Goal: Task Accomplishment & Management: Use online tool/utility

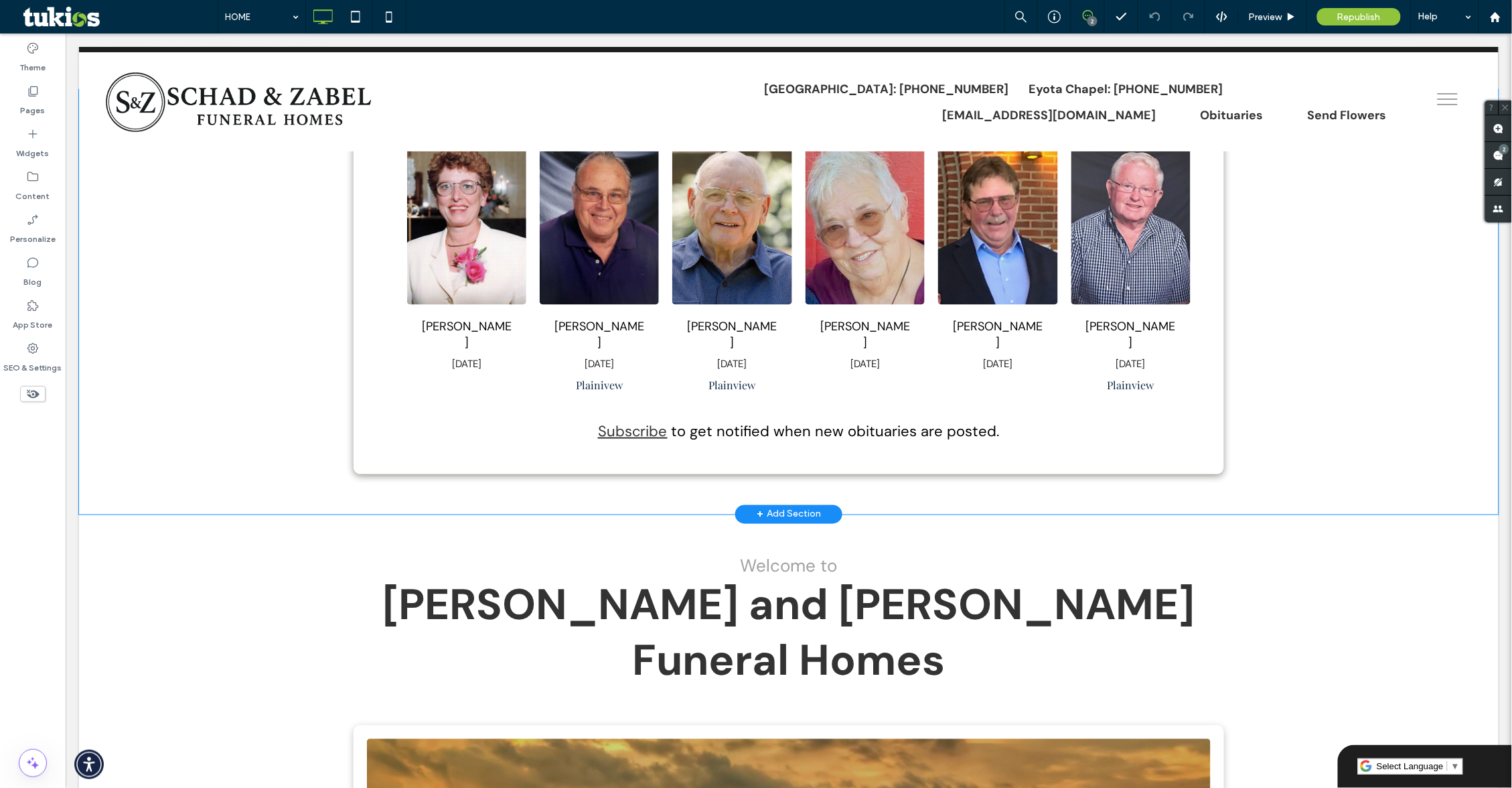
scroll to position [572, 0]
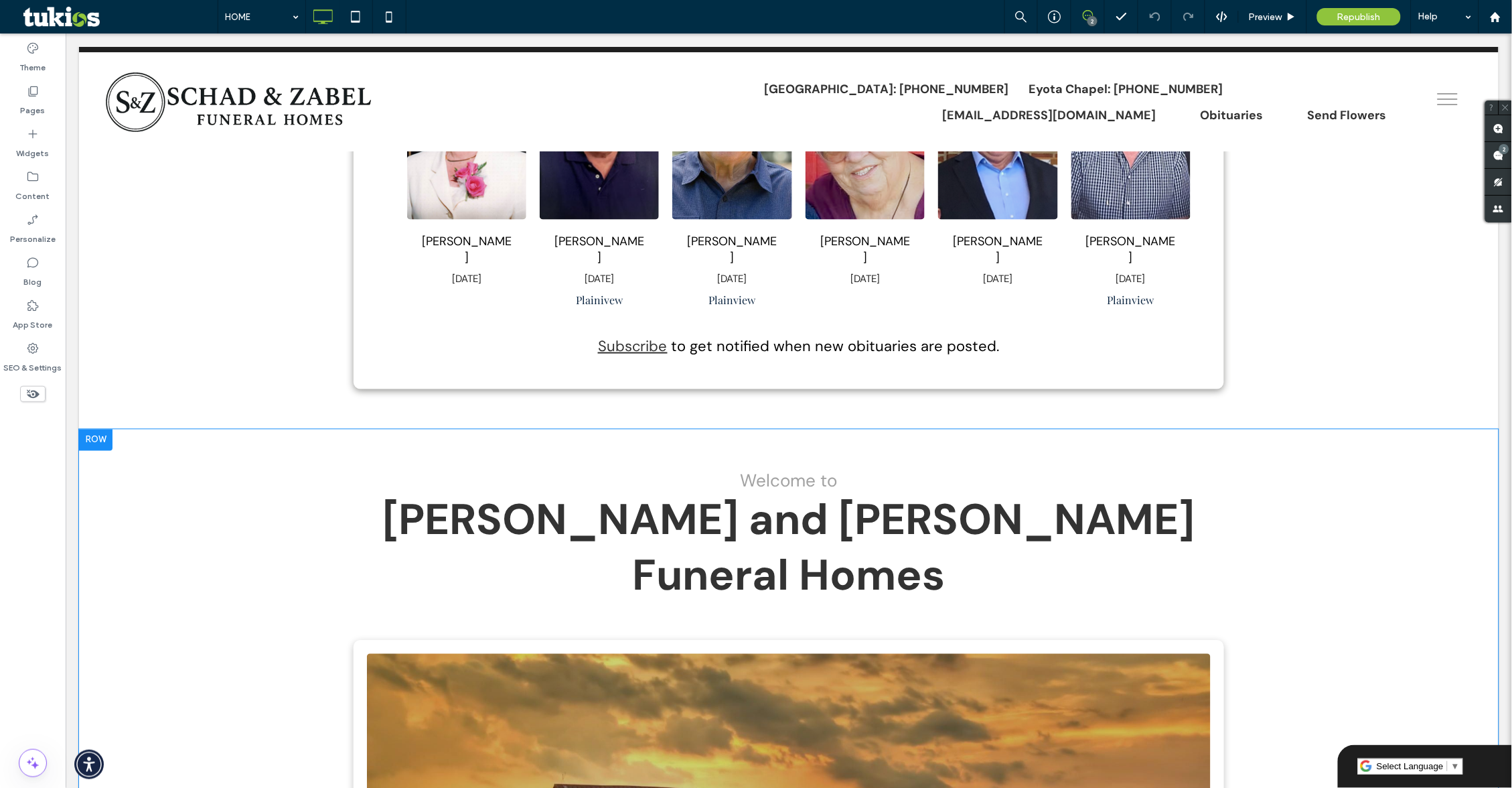
click at [111, 438] on div at bounding box center [95, 439] width 34 height 21
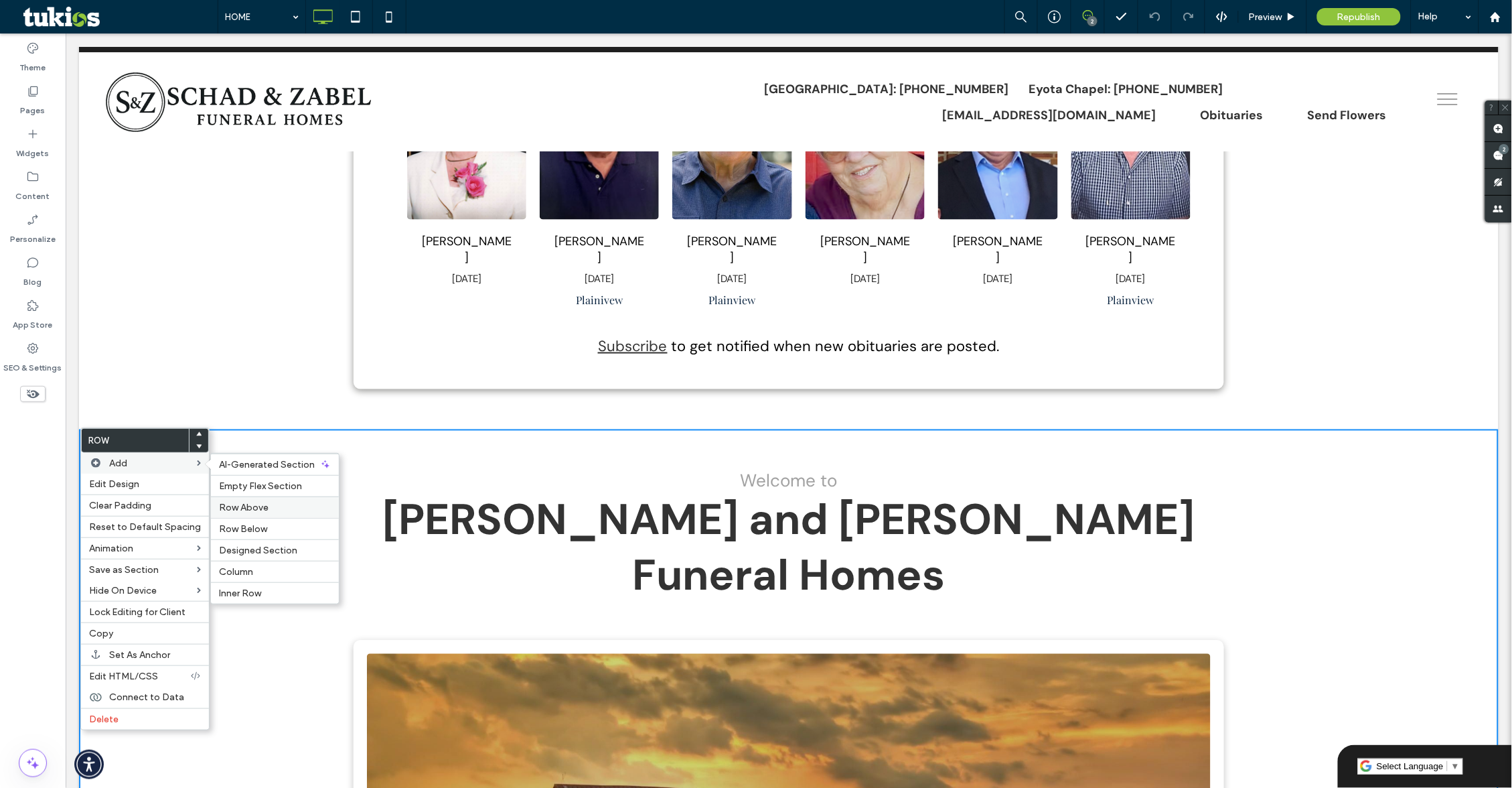
click at [303, 501] on label "Row Above" at bounding box center [274, 507] width 111 height 12
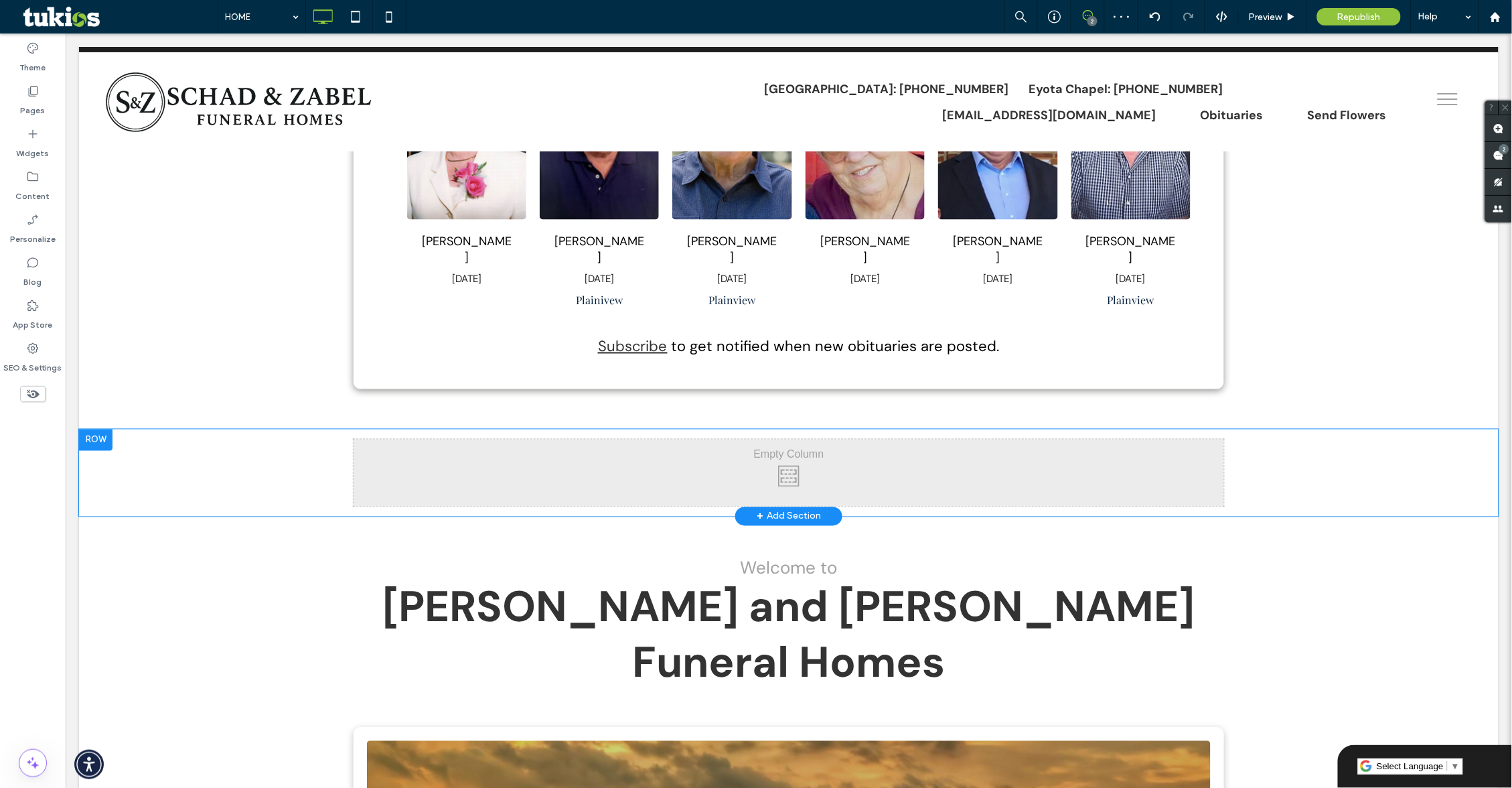
click at [575, 484] on div "Click To Paste Click To Paste" at bounding box center [788, 472] width 870 height 67
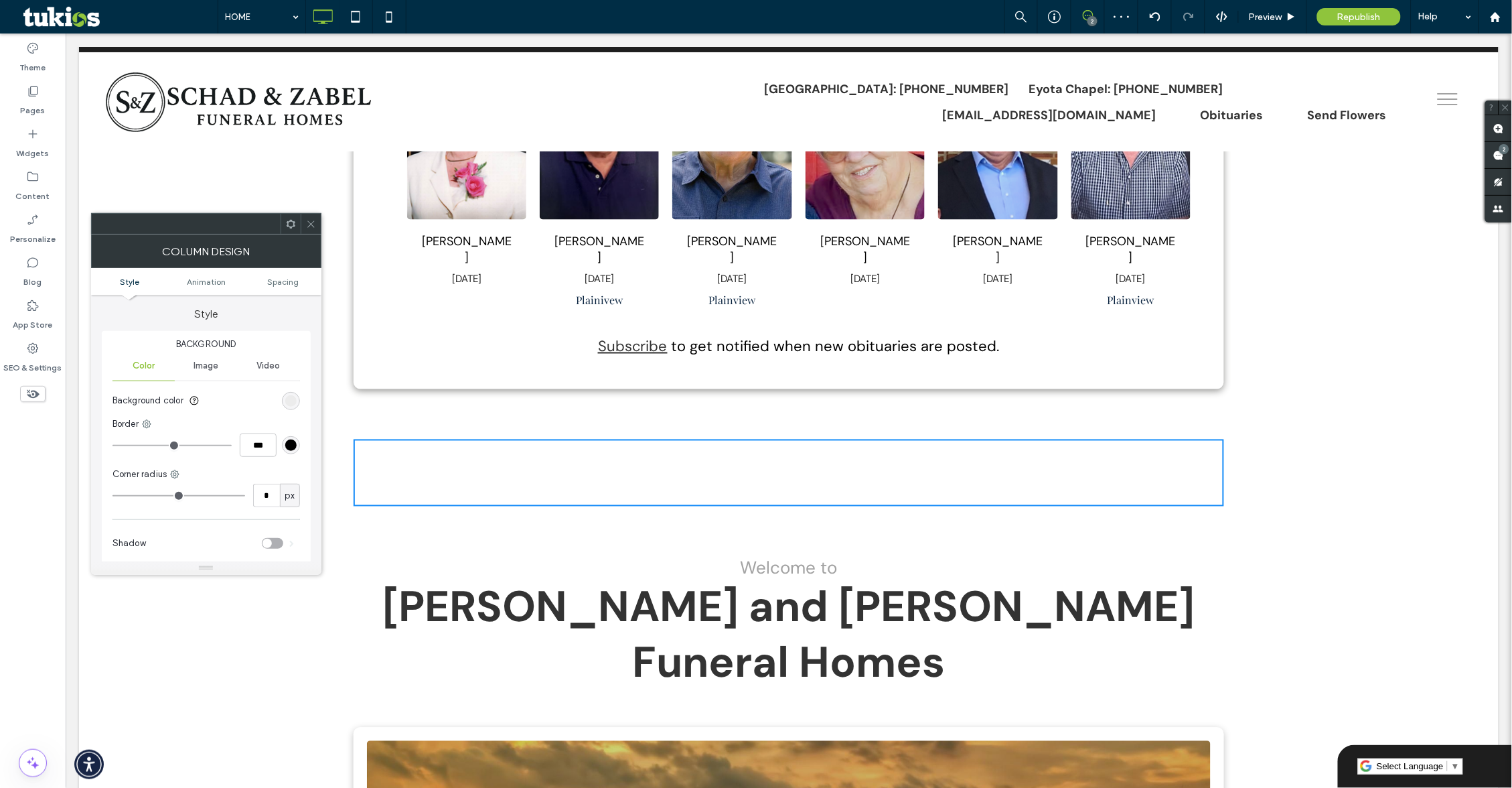
click at [303, 227] on div at bounding box center [310, 224] width 20 height 20
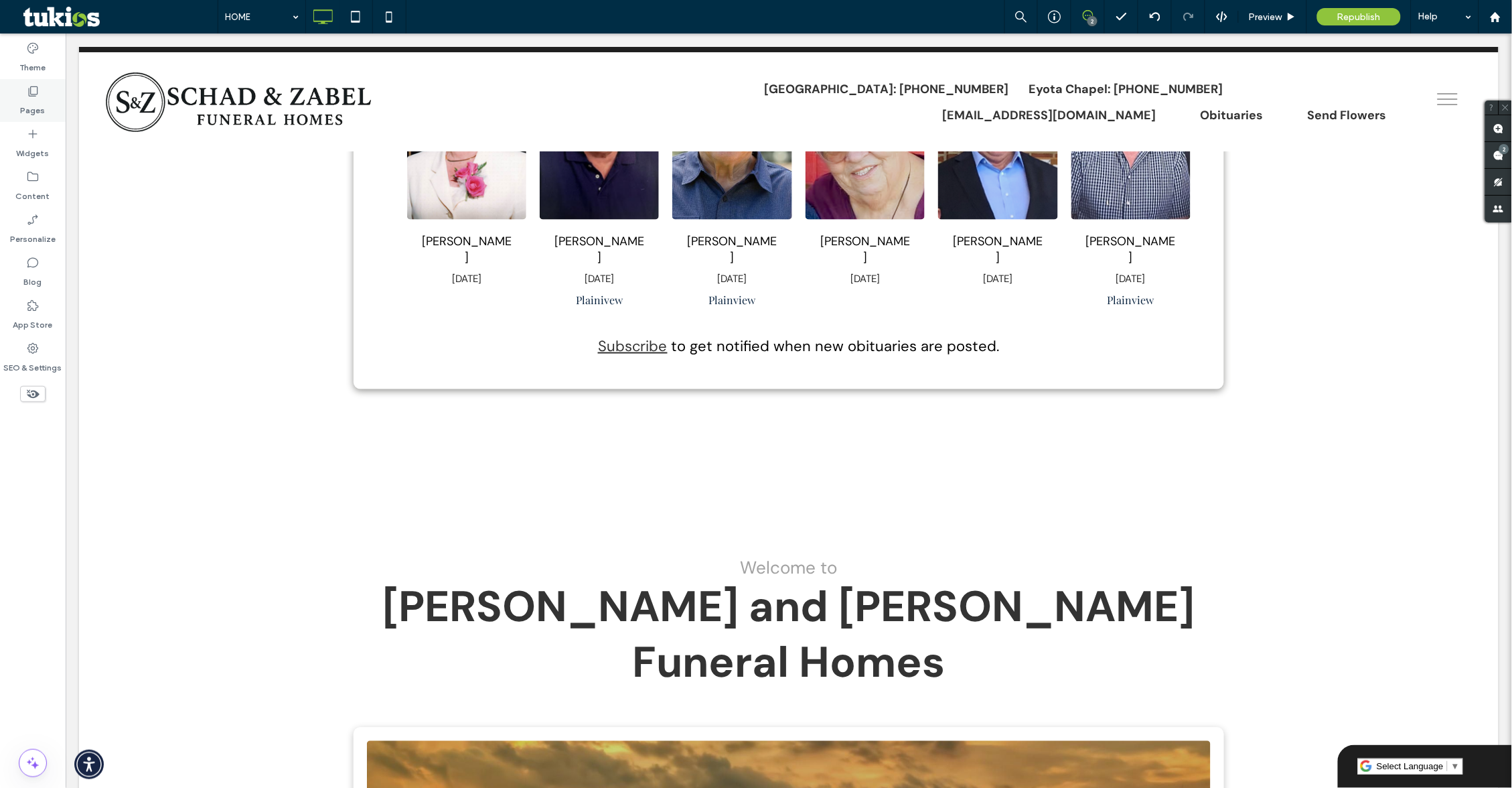
click at [23, 92] on div "Pages" at bounding box center [32, 101] width 65 height 43
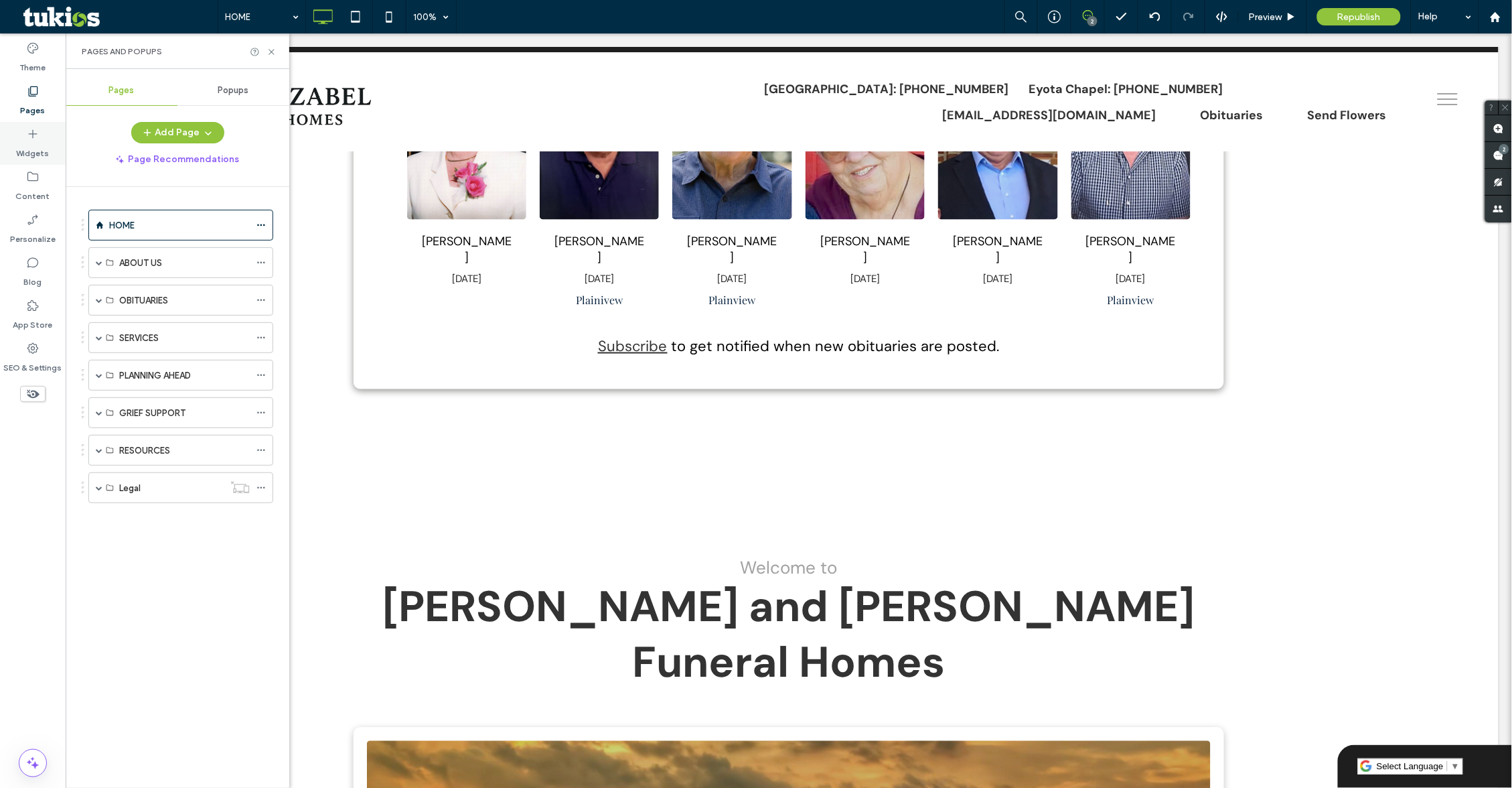
click at [28, 128] on icon at bounding box center [33, 134] width 13 height 13
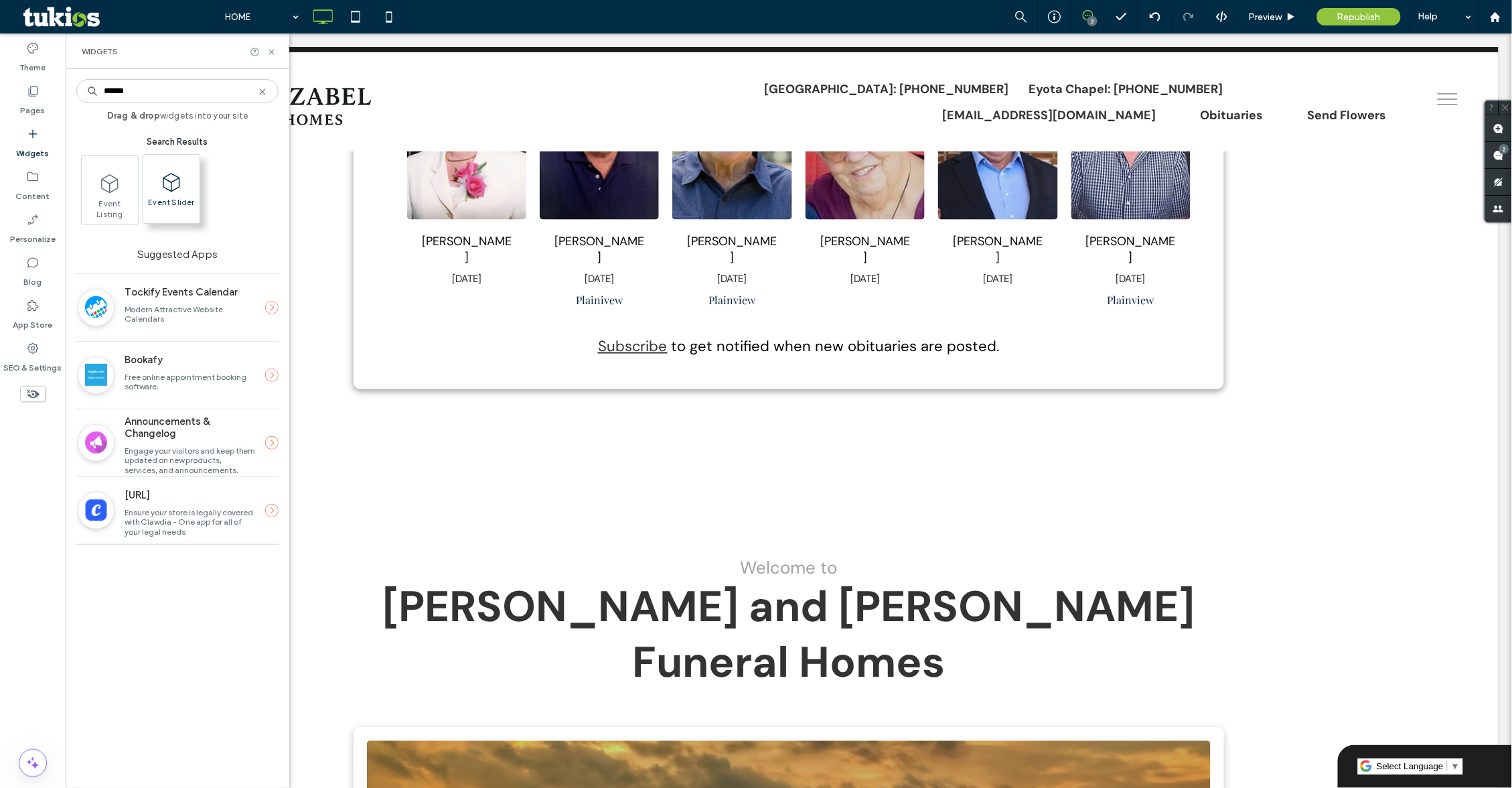
type input "******"
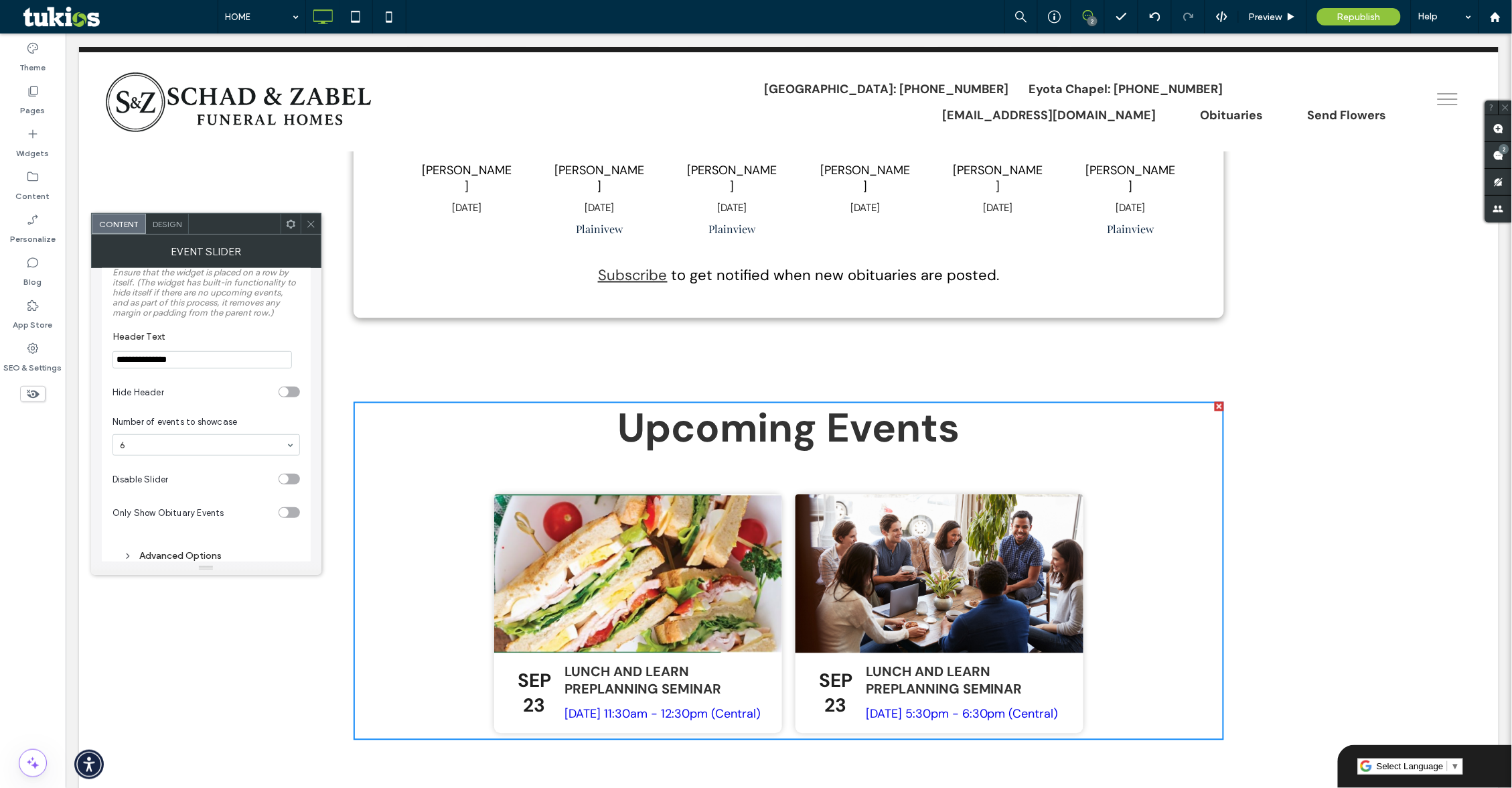
scroll to position [60, 0]
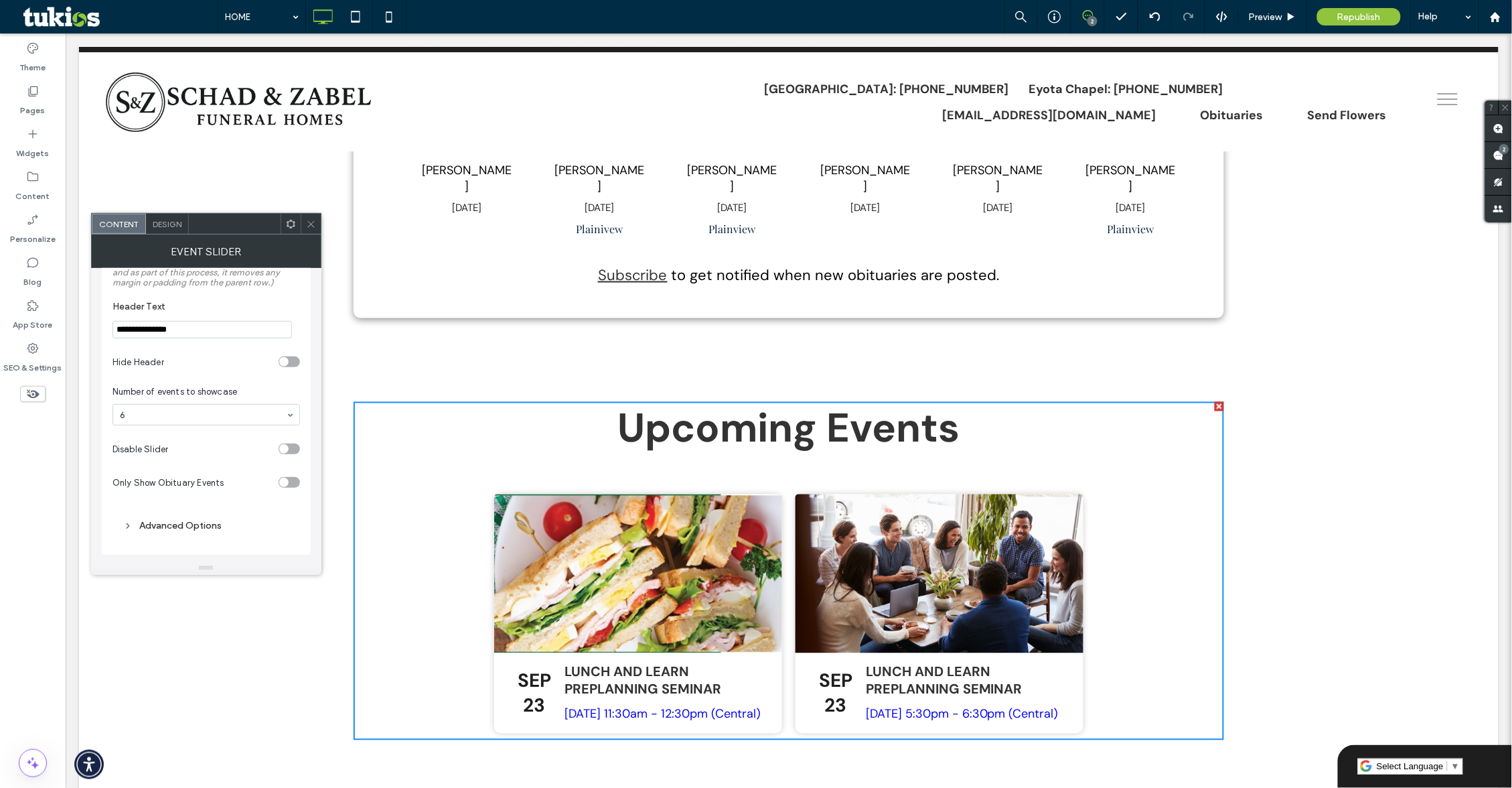
click at [309, 219] on icon at bounding box center [311, 224] width 10 height 10
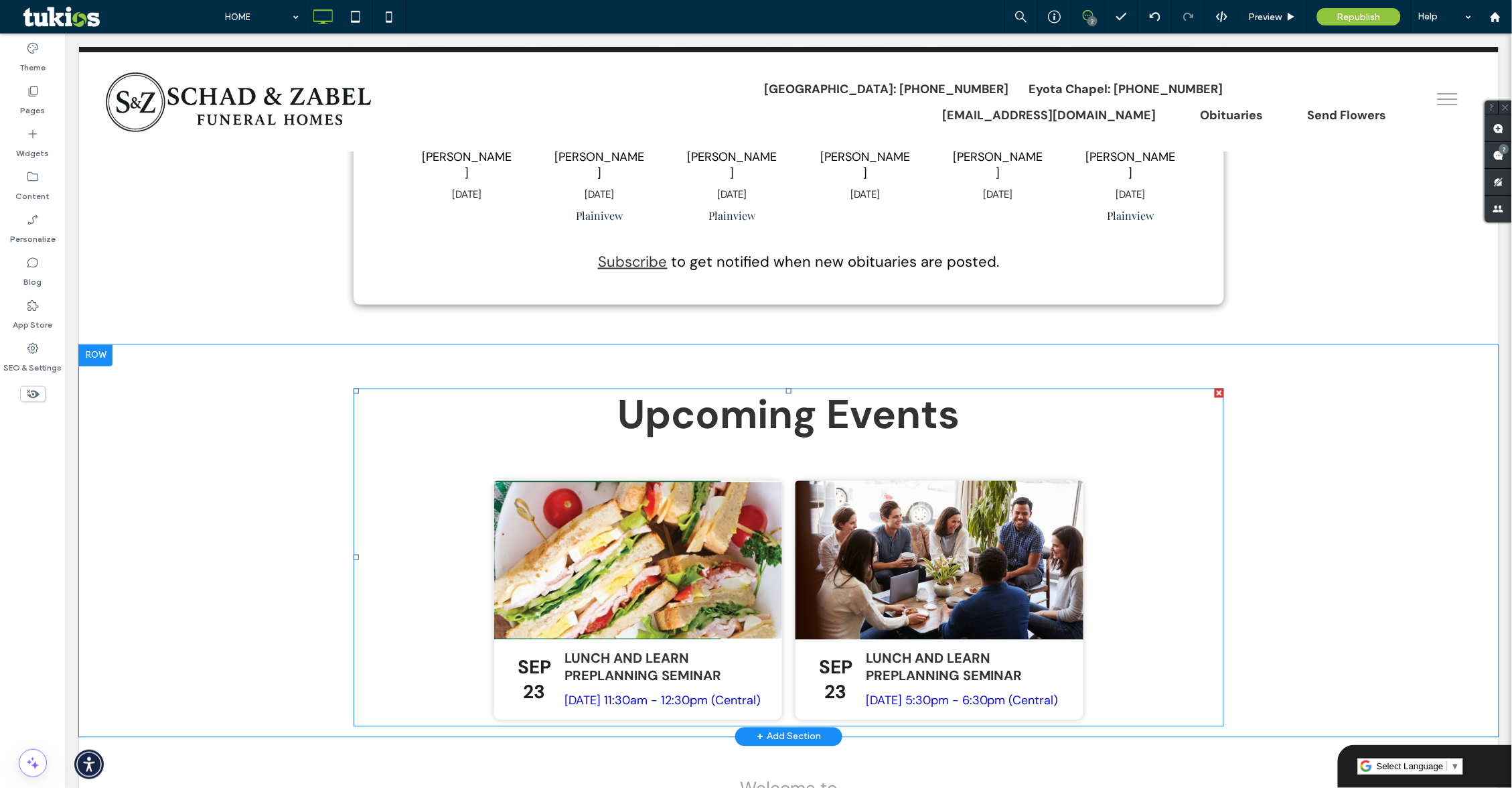
scroll to position [608, 0]
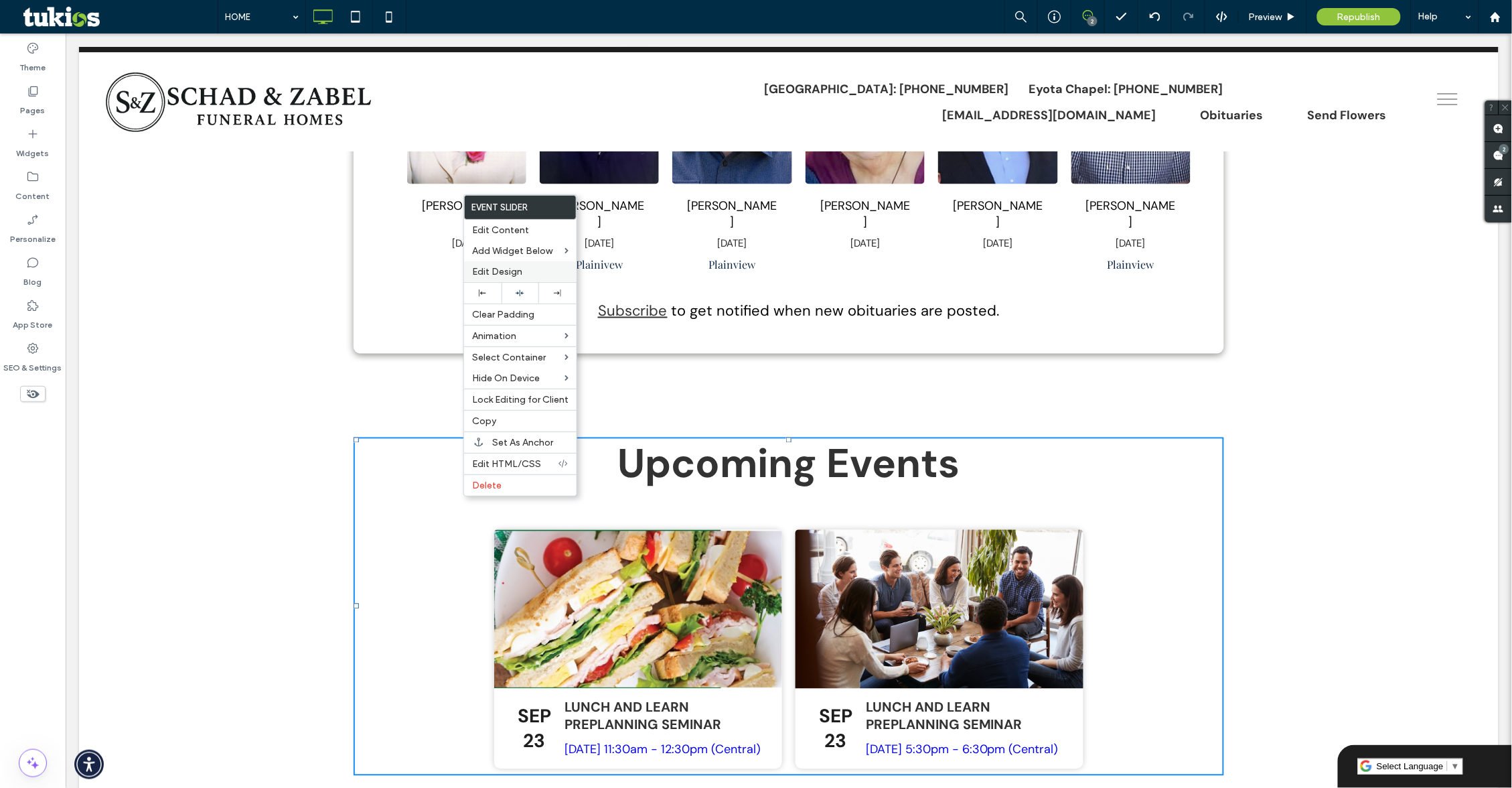
click at [519, 278] on span "Edit Design" at bounding box center [497, 272] width 50 height 12
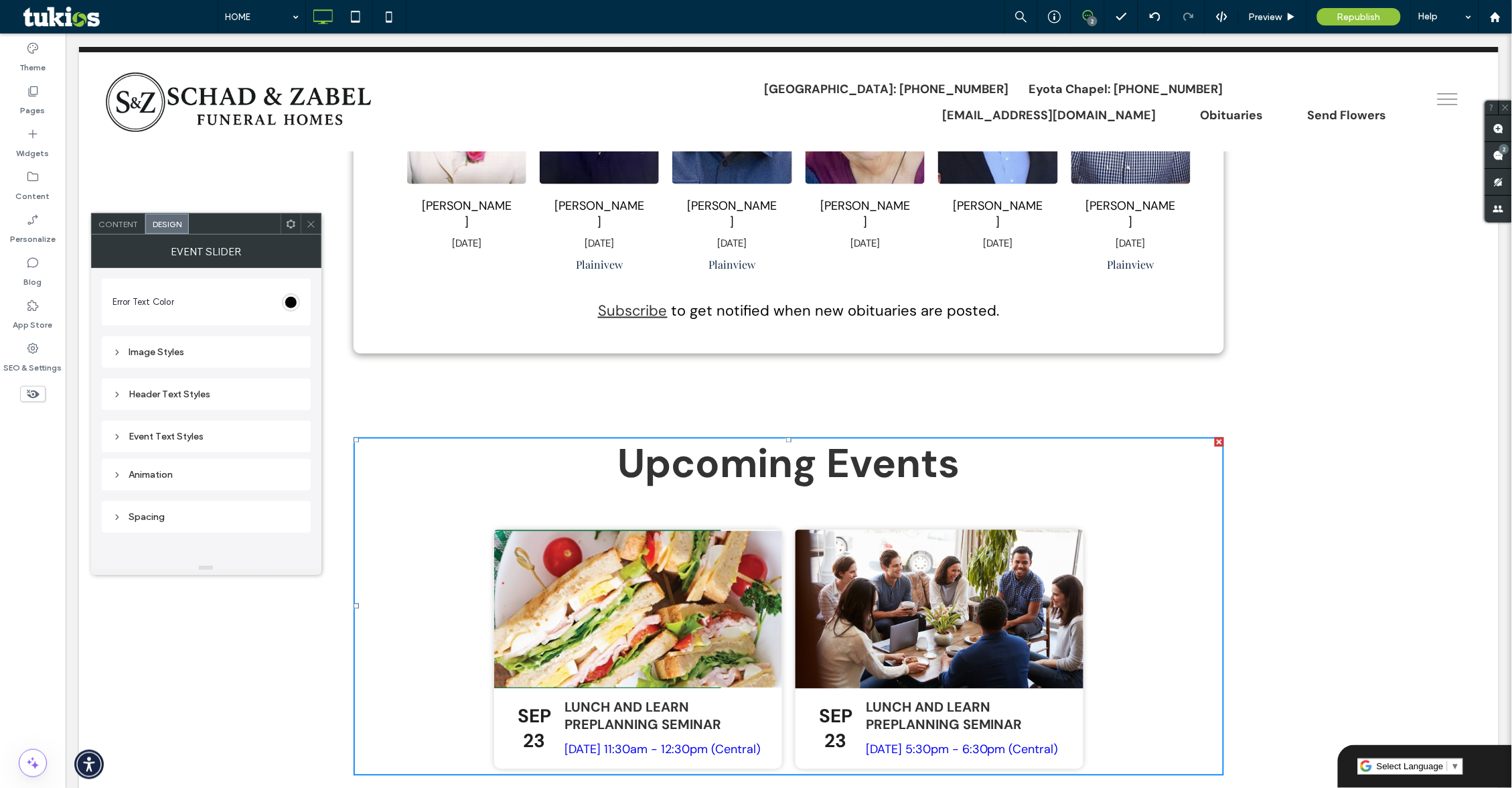
click at [162, 514] on div "Spacing" at bounding box center [206, 517] width 187 height 12
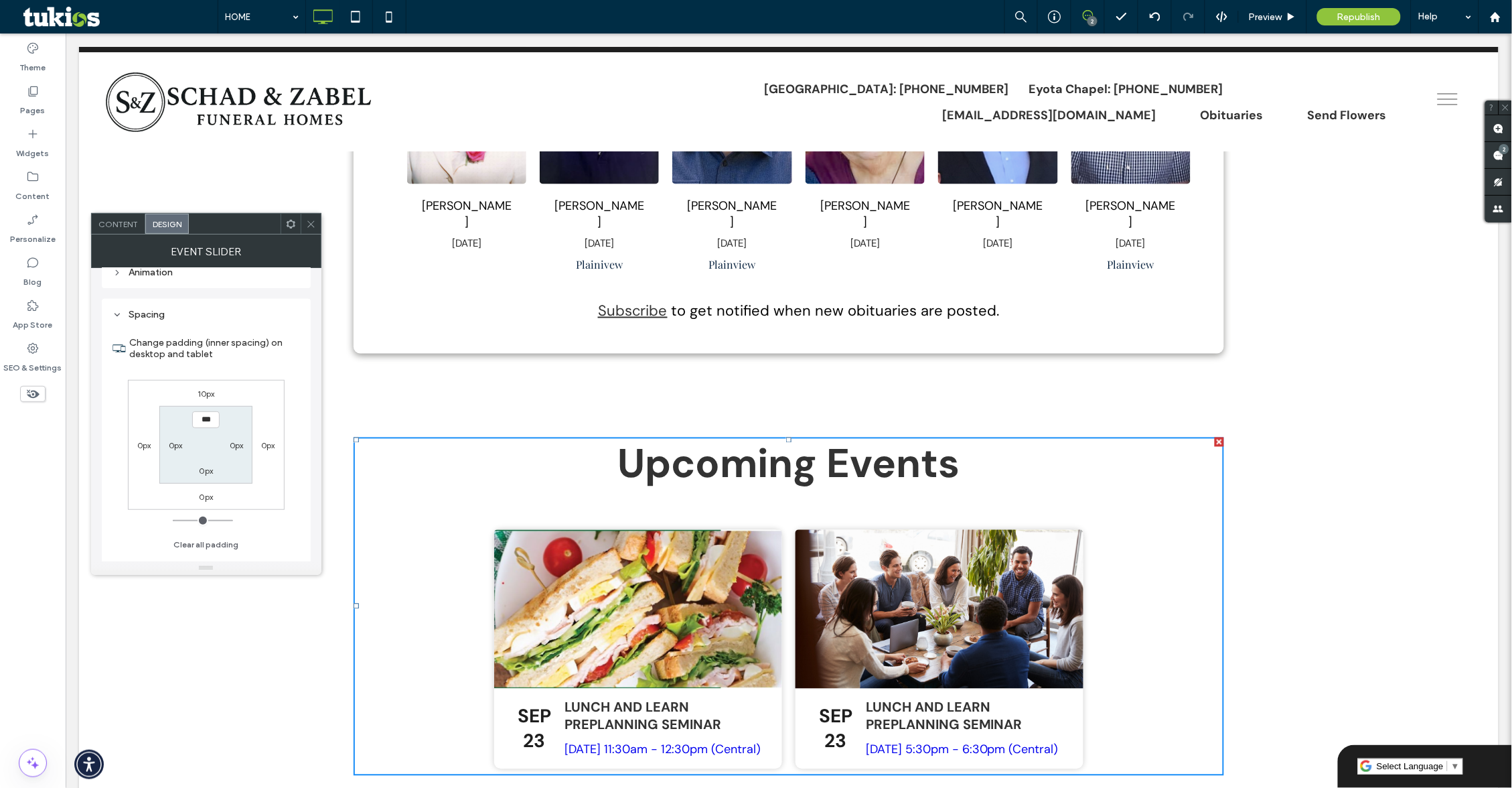
click at [207, 388] on label "10px" at bounding box center [206, 393] width 17 height 10
type input "**"
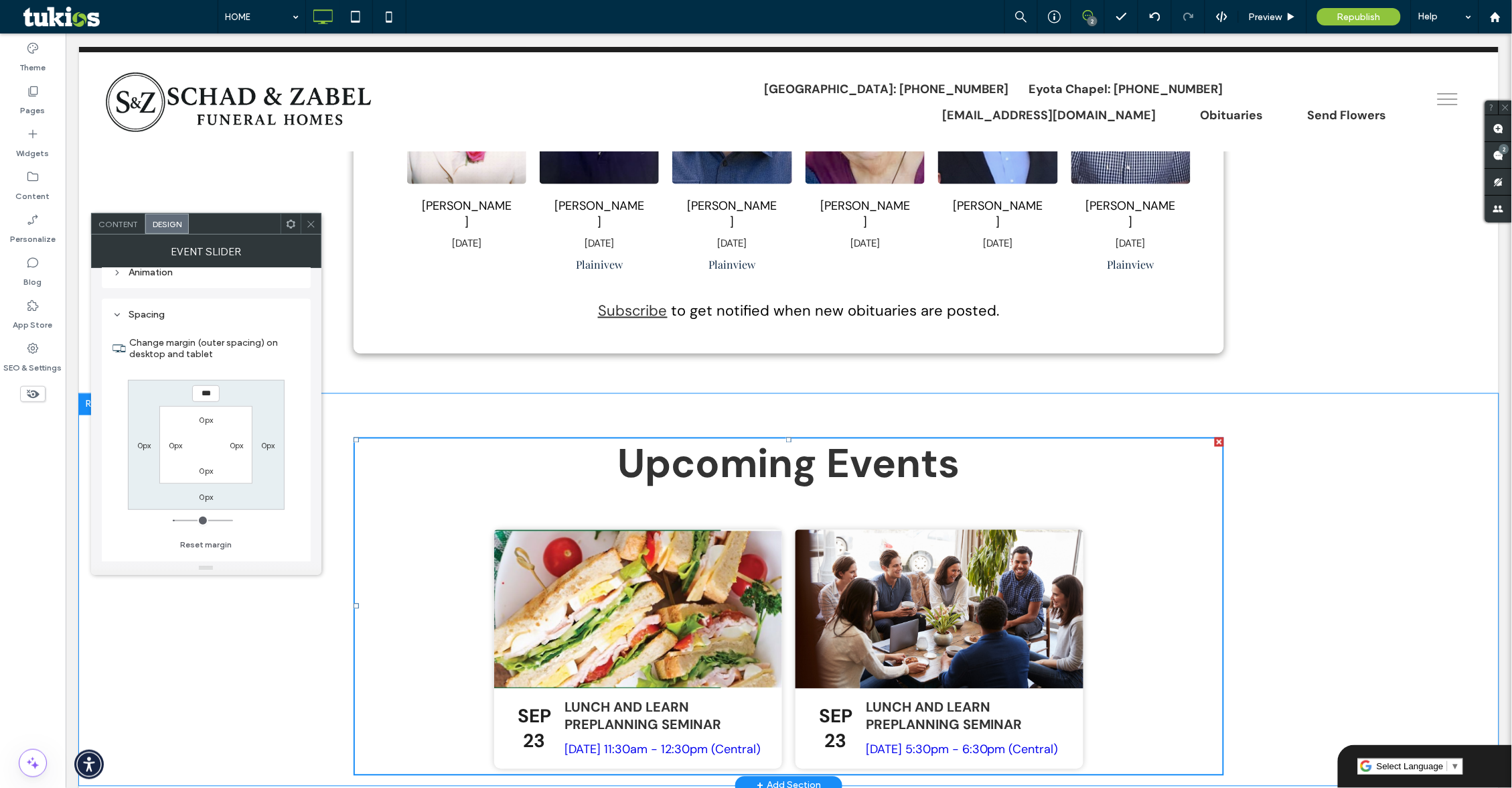
type input "***"
type input "*"
click at [289, 687] on div "Click To Paste Click To Paste Upcoming Events [DATE] Lunch and Learn Preplannin…" at bounding box center [788, 589] width 1420 height 392
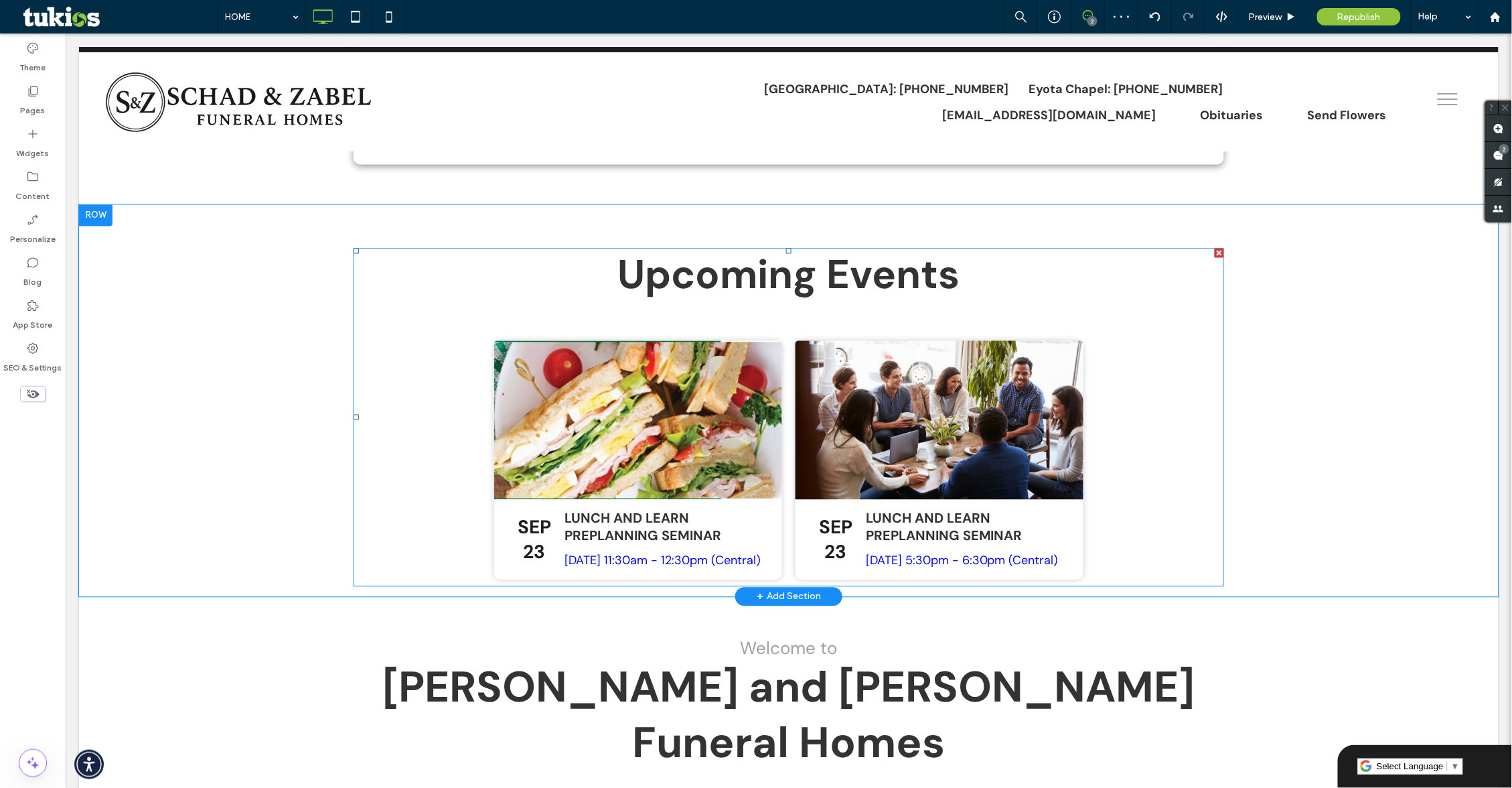
scroll to position [743, 0]
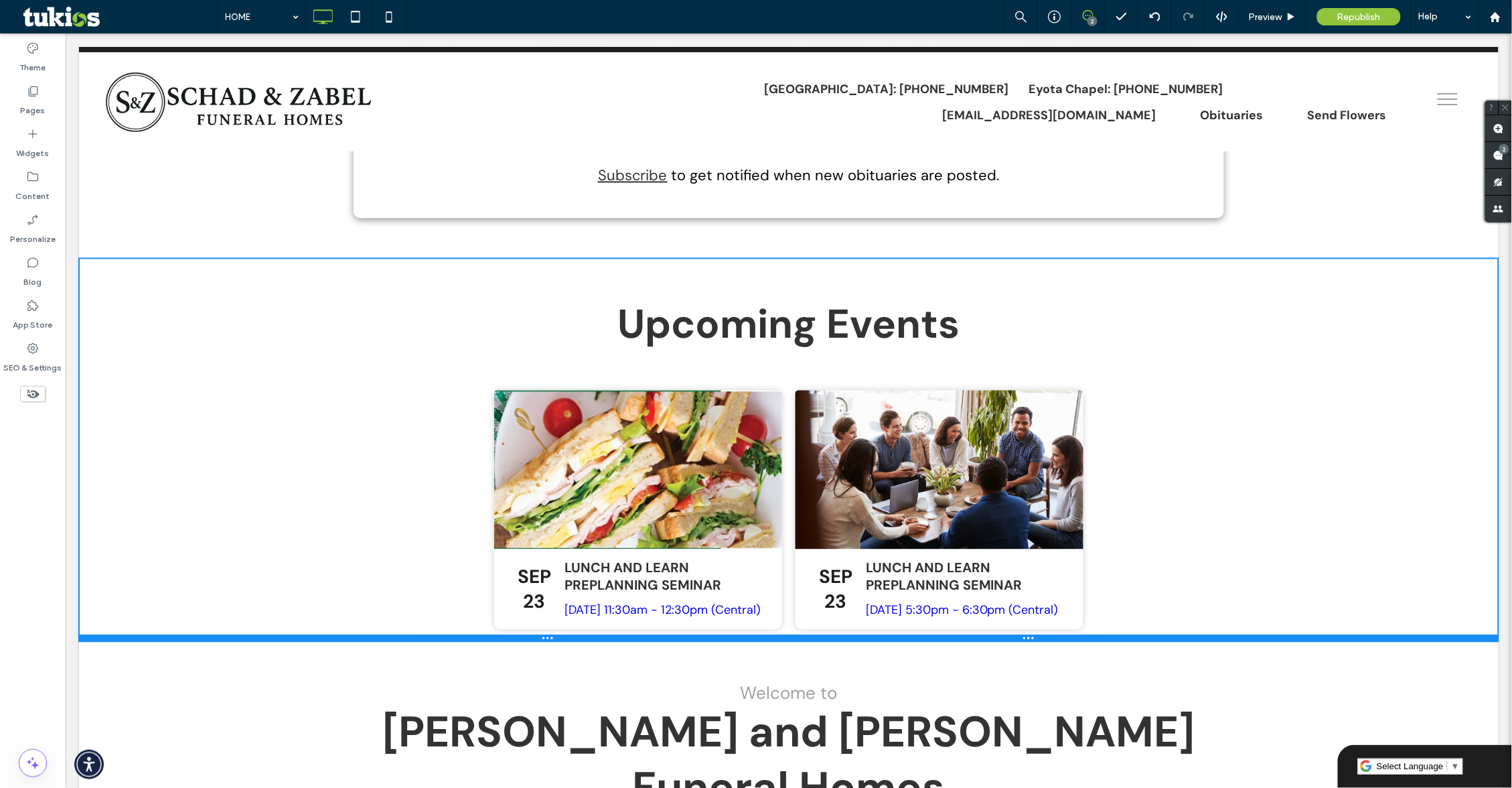
drag, startPoint x: 164, startPoint y: 643, endPoint x: 169, endPoint y: 635, distance: 9.4
click at [169, 635] on div at bounding box center [788, 638] width 1420 height 7
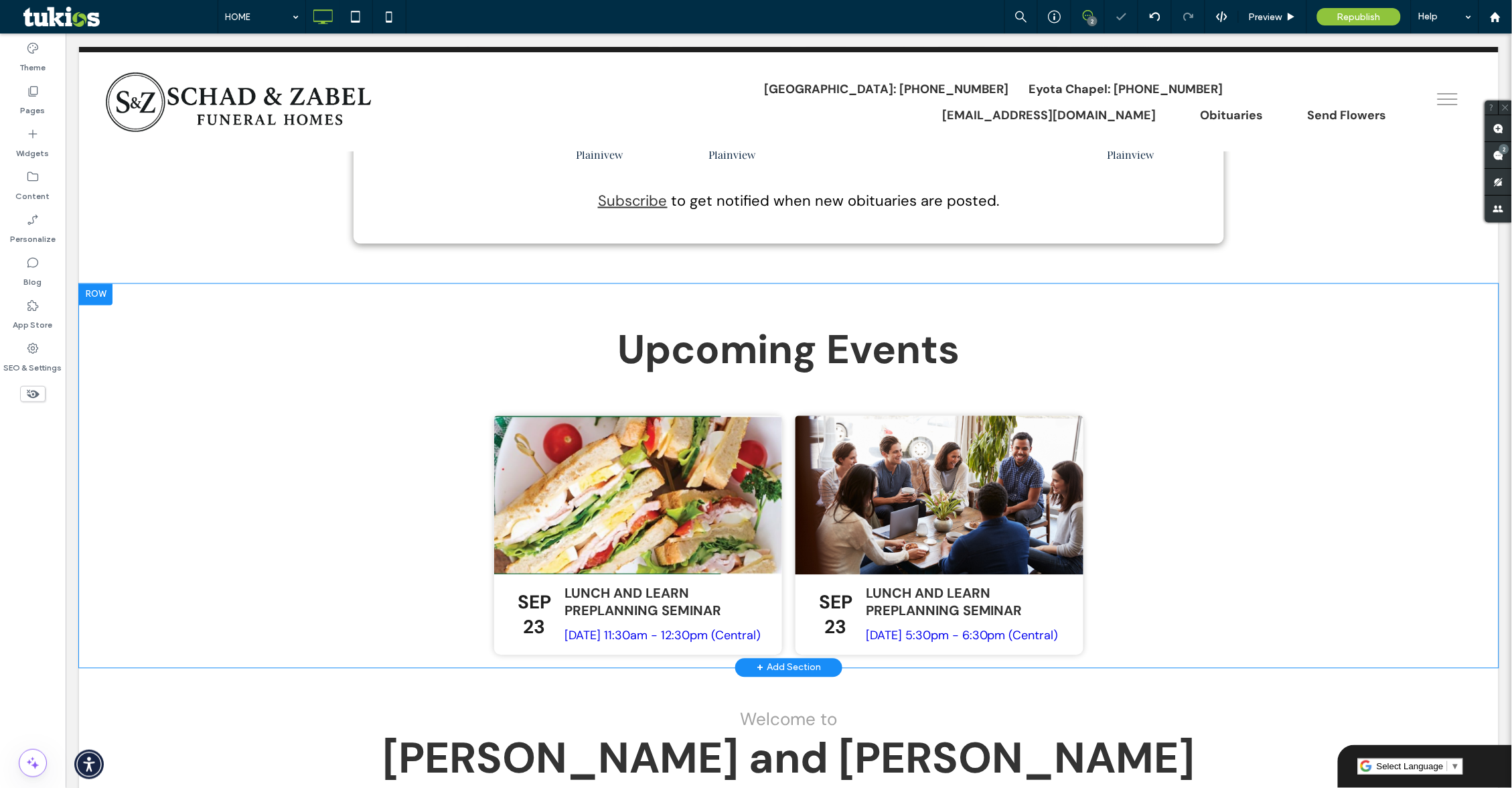
scroll to position [699, 0]
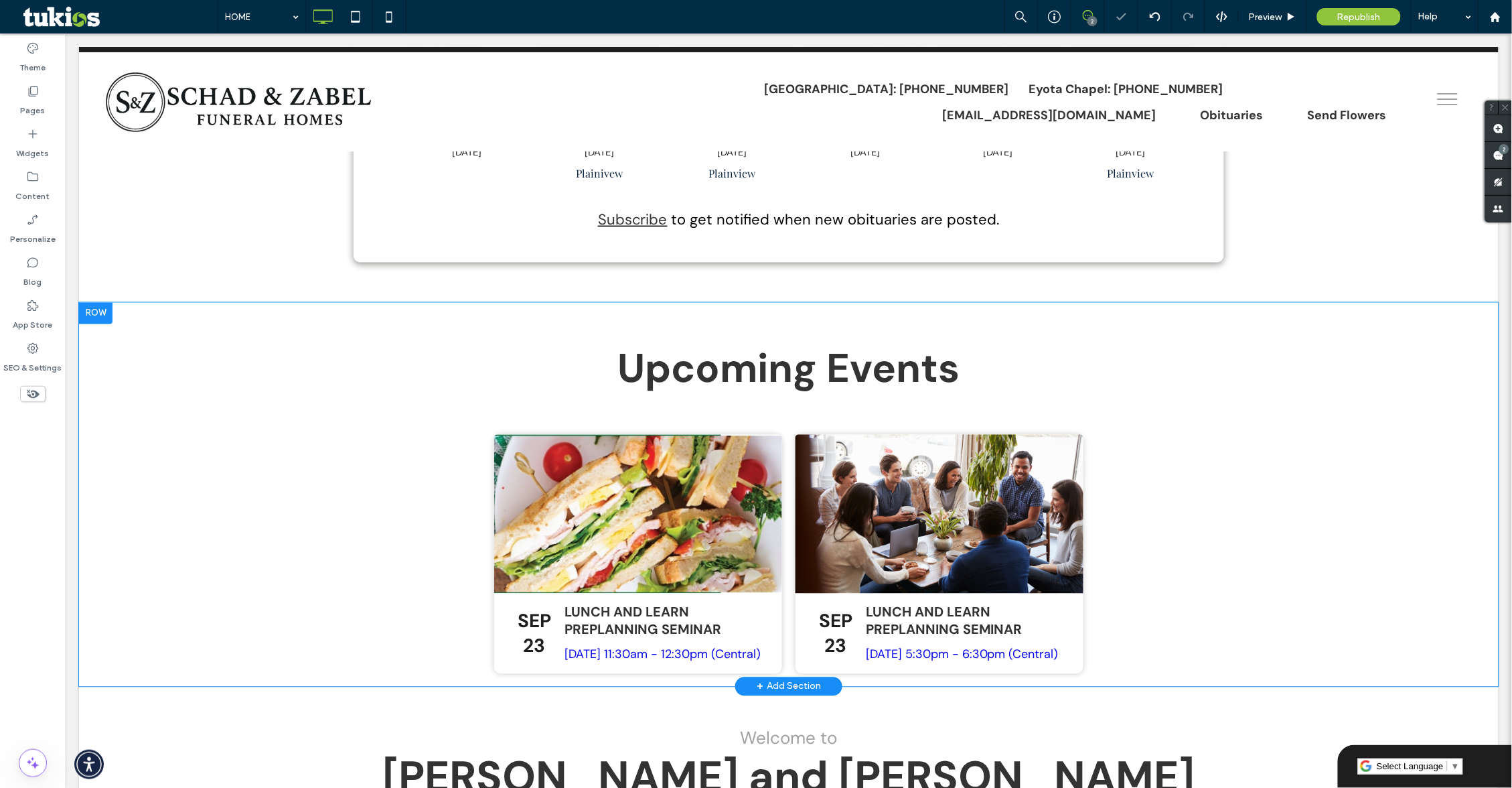
click at [719, 326] on div "Click To Paste Click To Paste Upcoming Events [DATE] Lunch and Learn Preplannin…" at bounding box center [788, 494] width 870 height 372
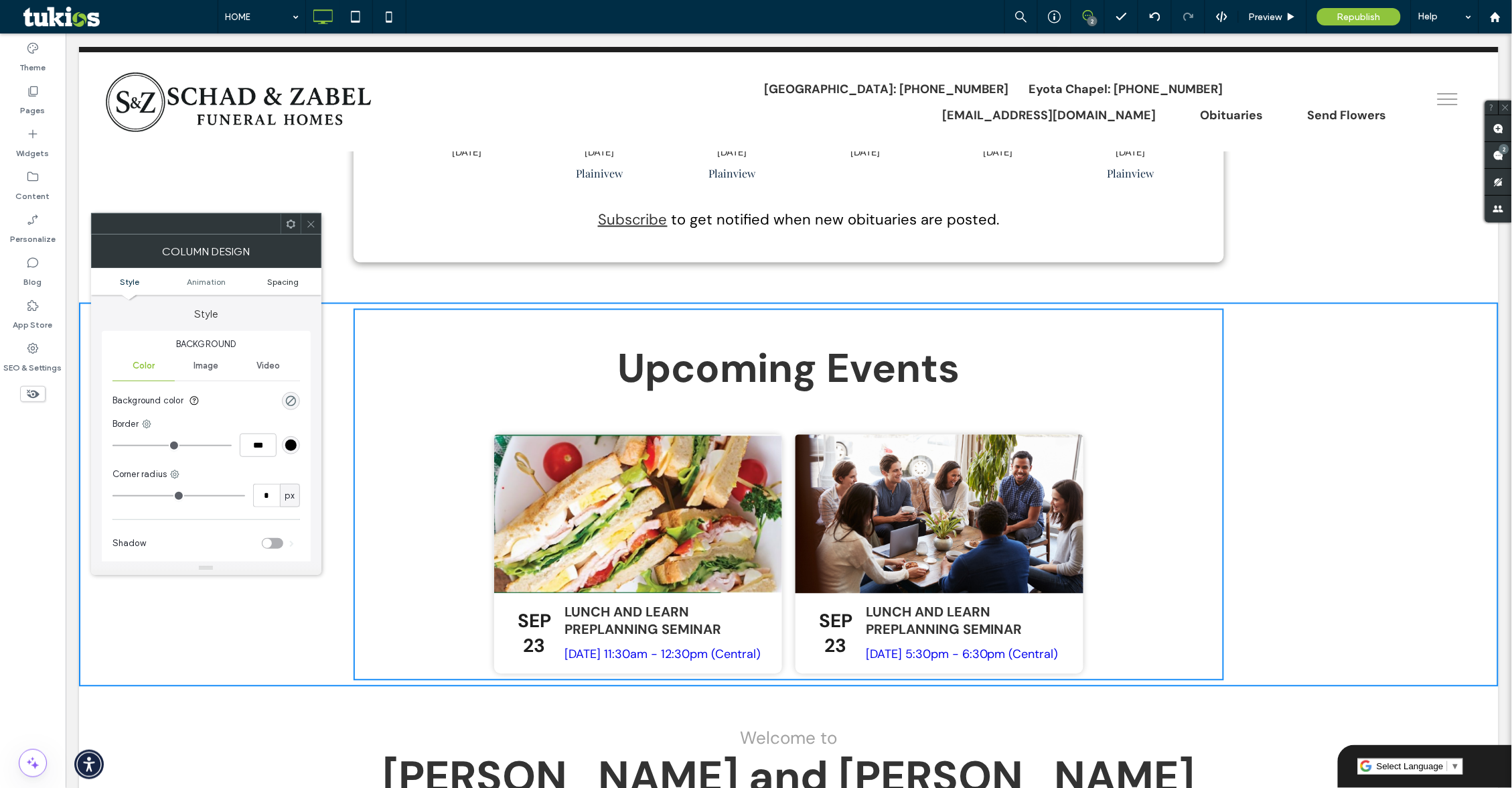
click at [291, 283] on span "Spacing" at bounding box center [283, 282] width 31 height 10
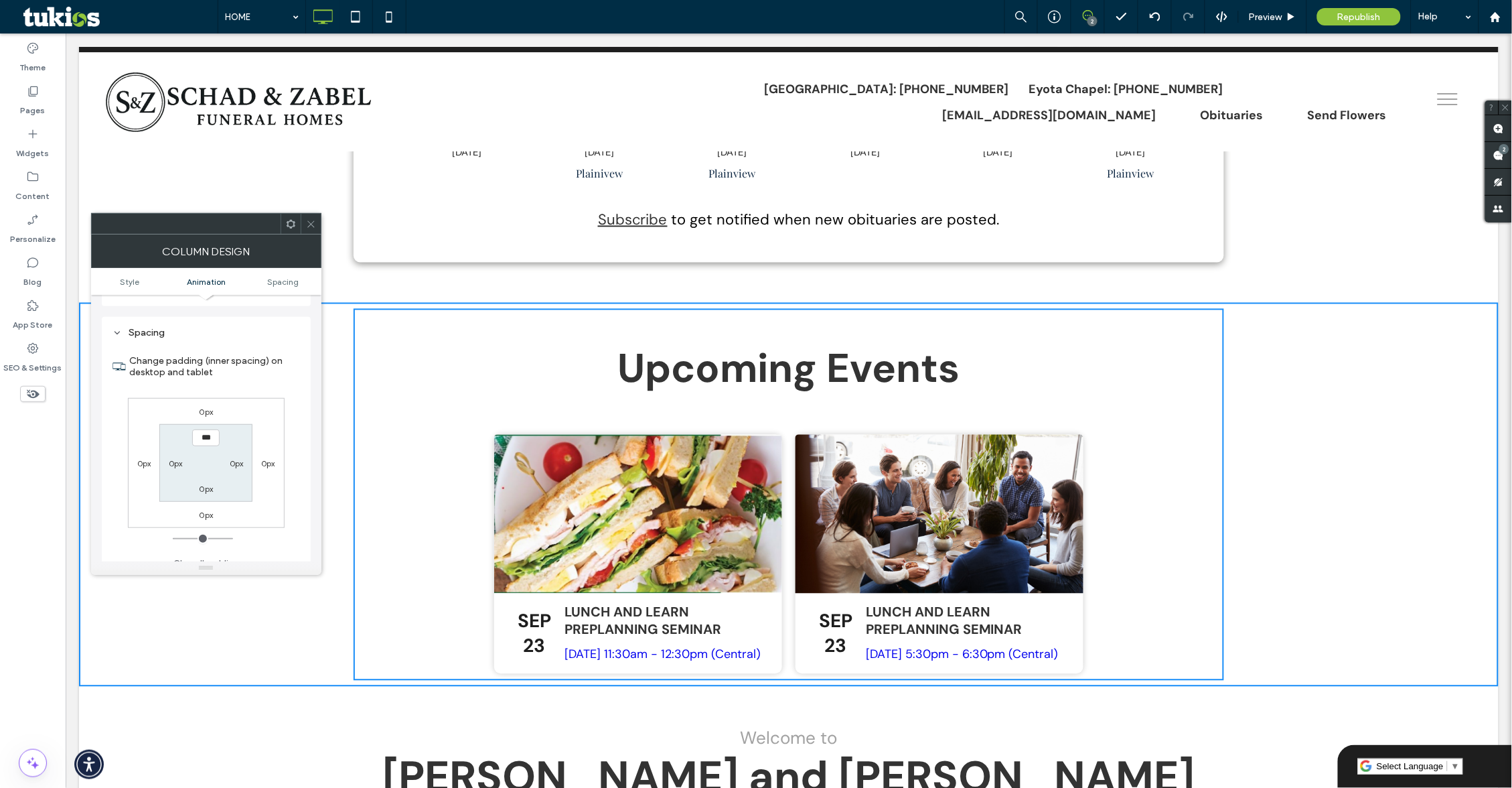
scroll to position [311, 0]
click at [201, 423] on input "***" at bounding box center [206, 430] width 27 height 17
type input "***"
click at [1264, 7] on div "Preview" at bounding box center [1273, 17] width 69 height 34
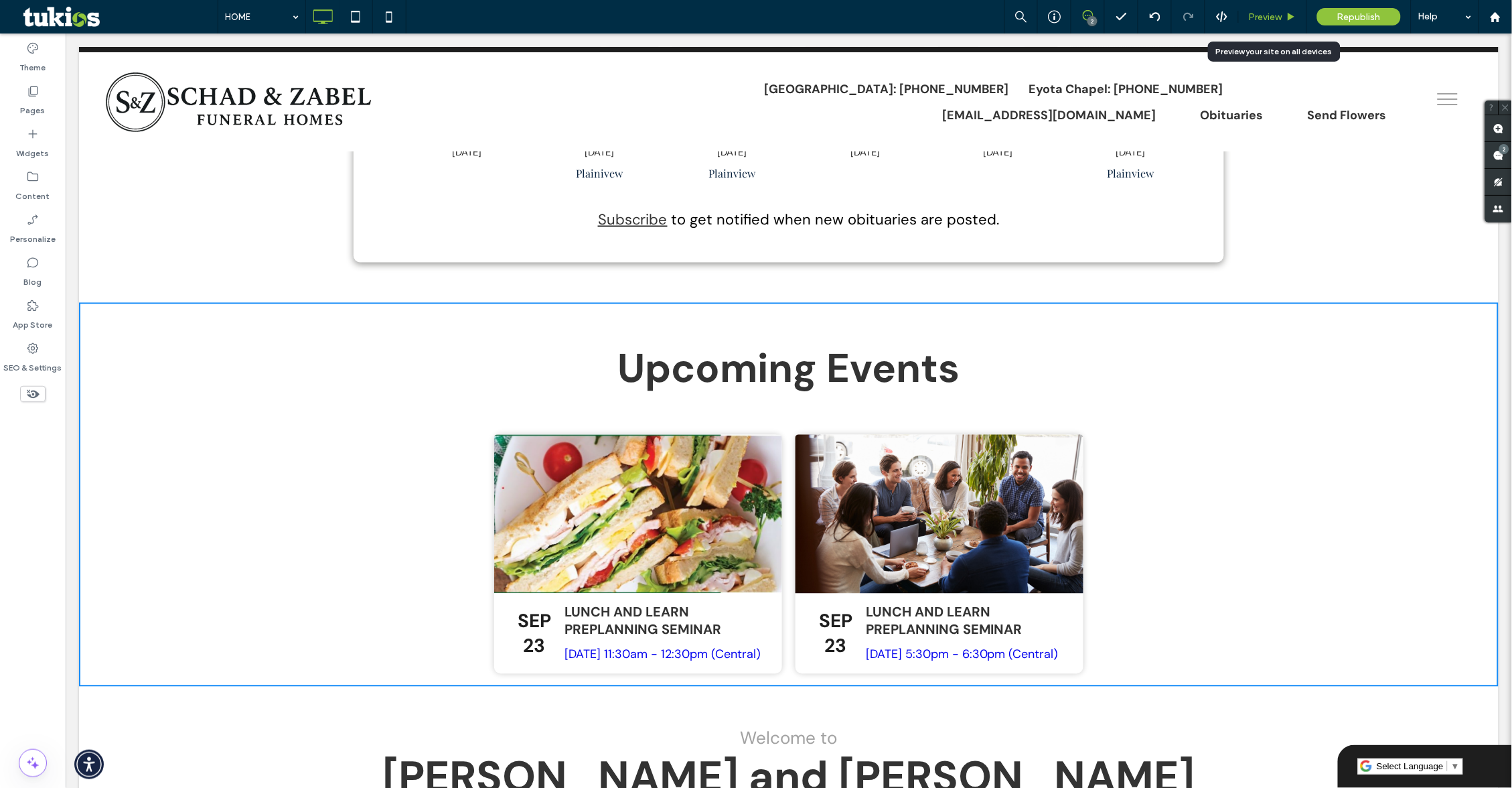
click at [1274, 15] on span "Preview" at bounding box center [1266, 17] width 34 height 12
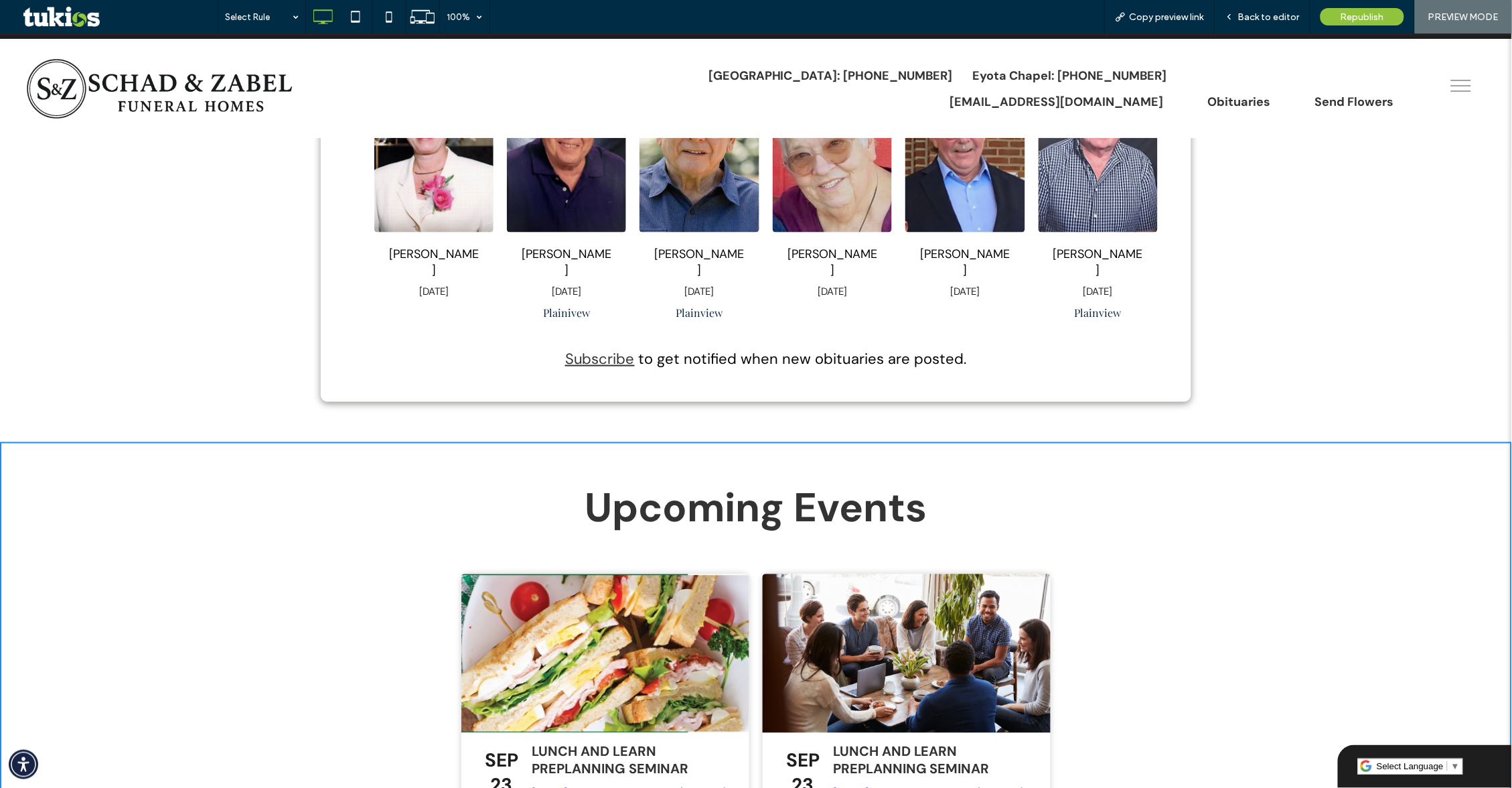
scroll to position [571, 0]
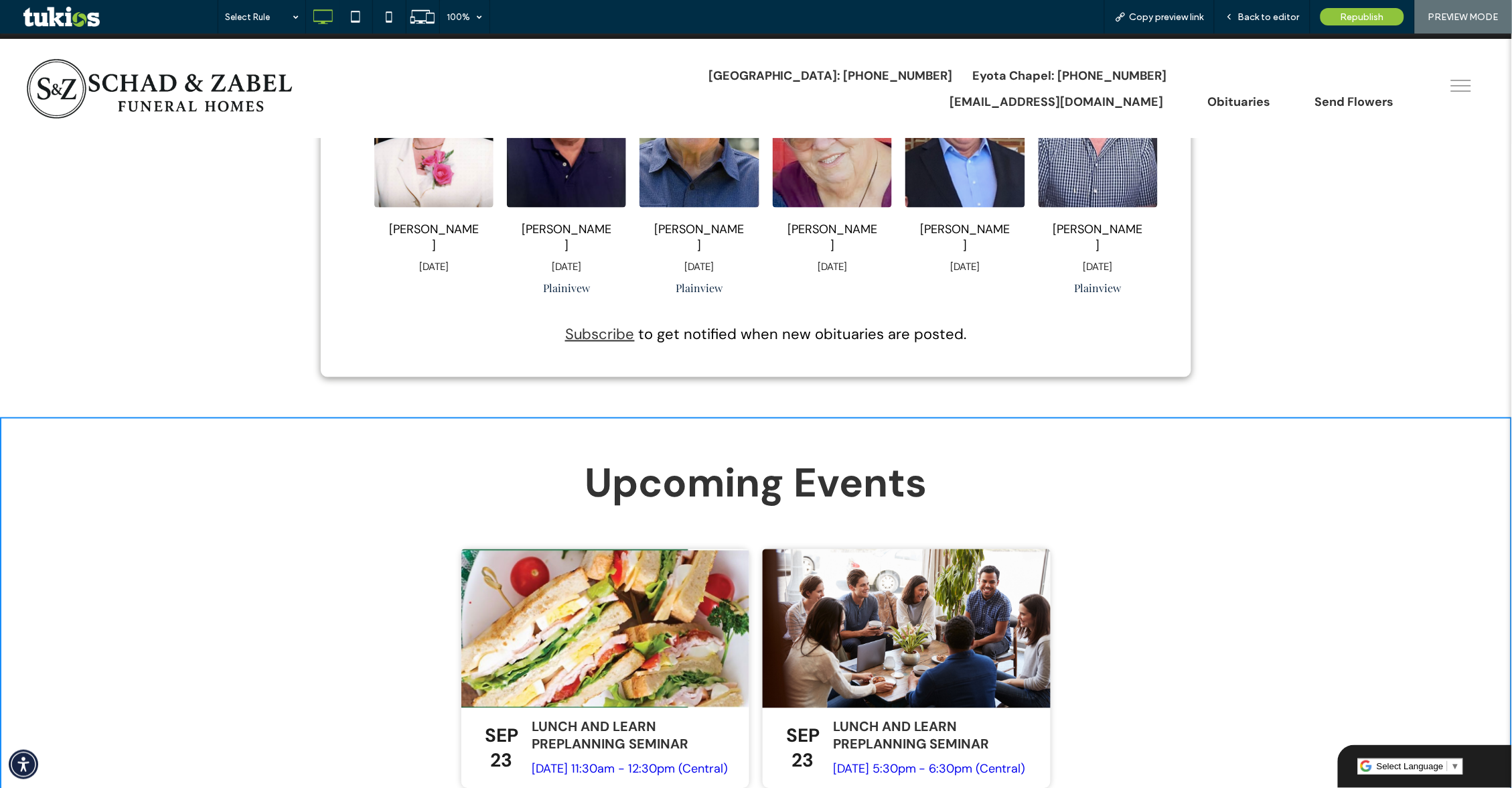
click at [310, 322] on div "Current Obituaries Click To Paste View All Click To Paste Search Search Click T…" at bounding box center [756, 204] width 1512 height 425
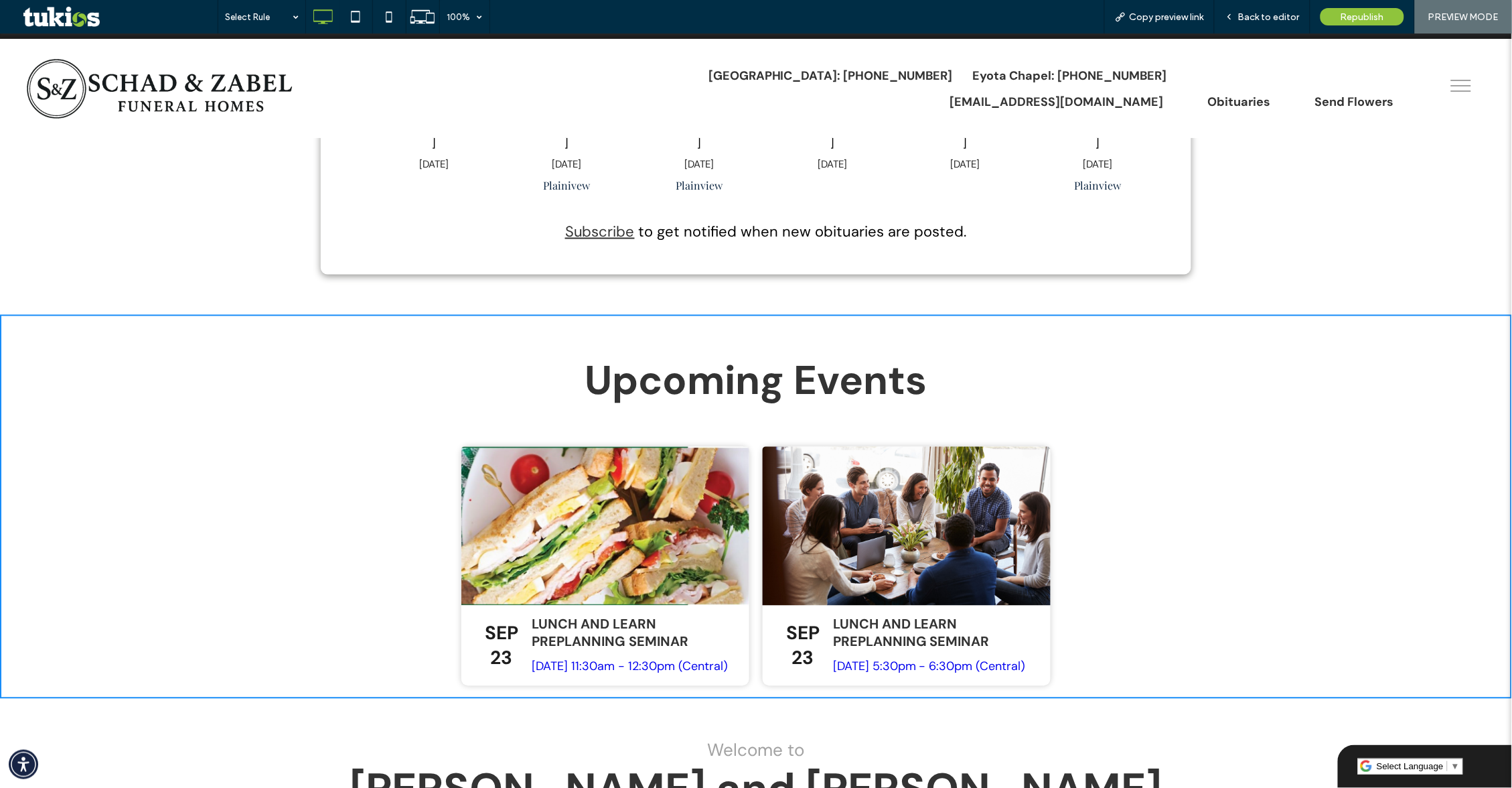
scroll to position [624, 0]
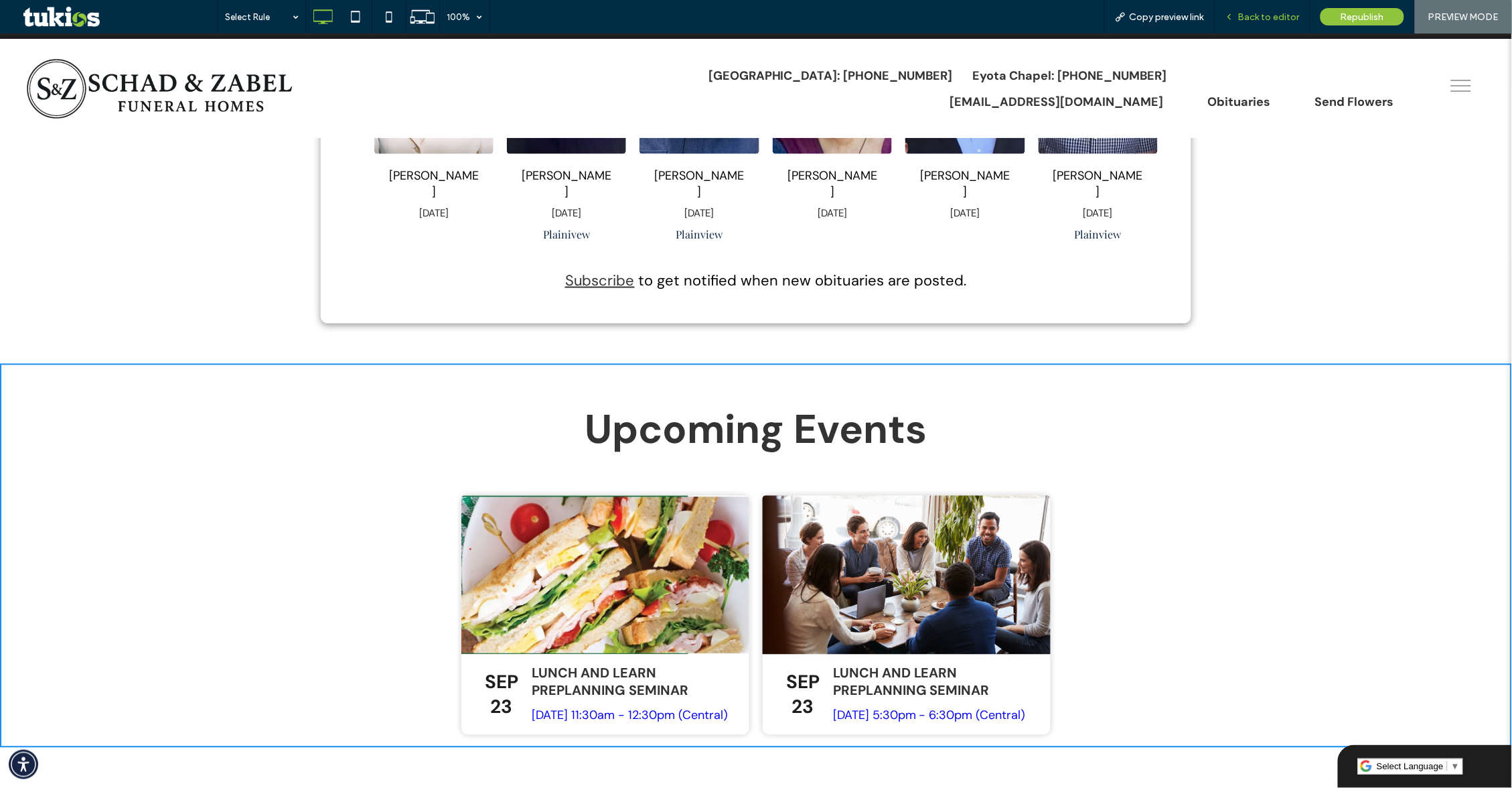
click at [1277, 16] on span "Back to editor" at bounding box center [1269, 17] width 62 height 12
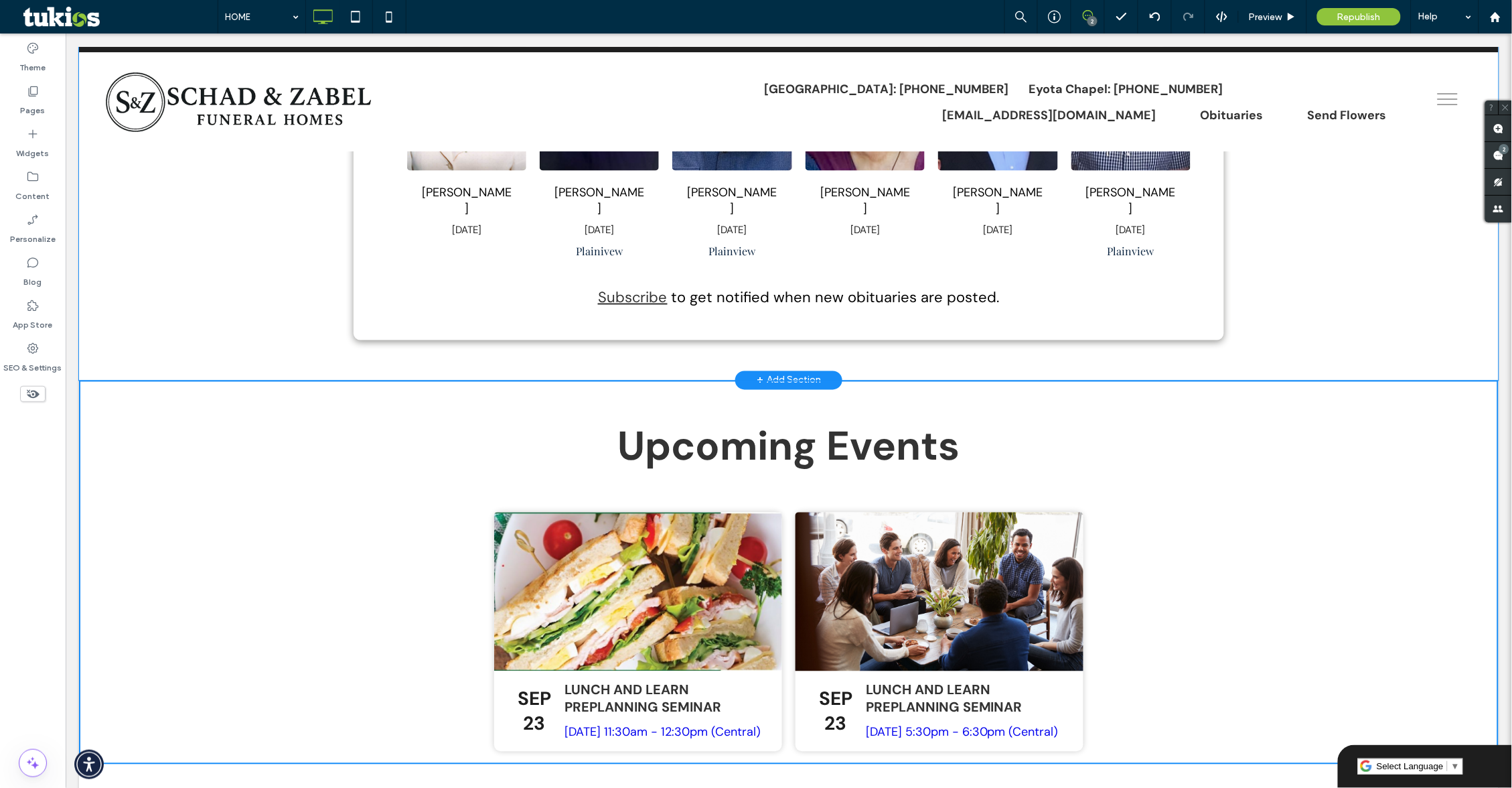
scroll to position [627, 0]
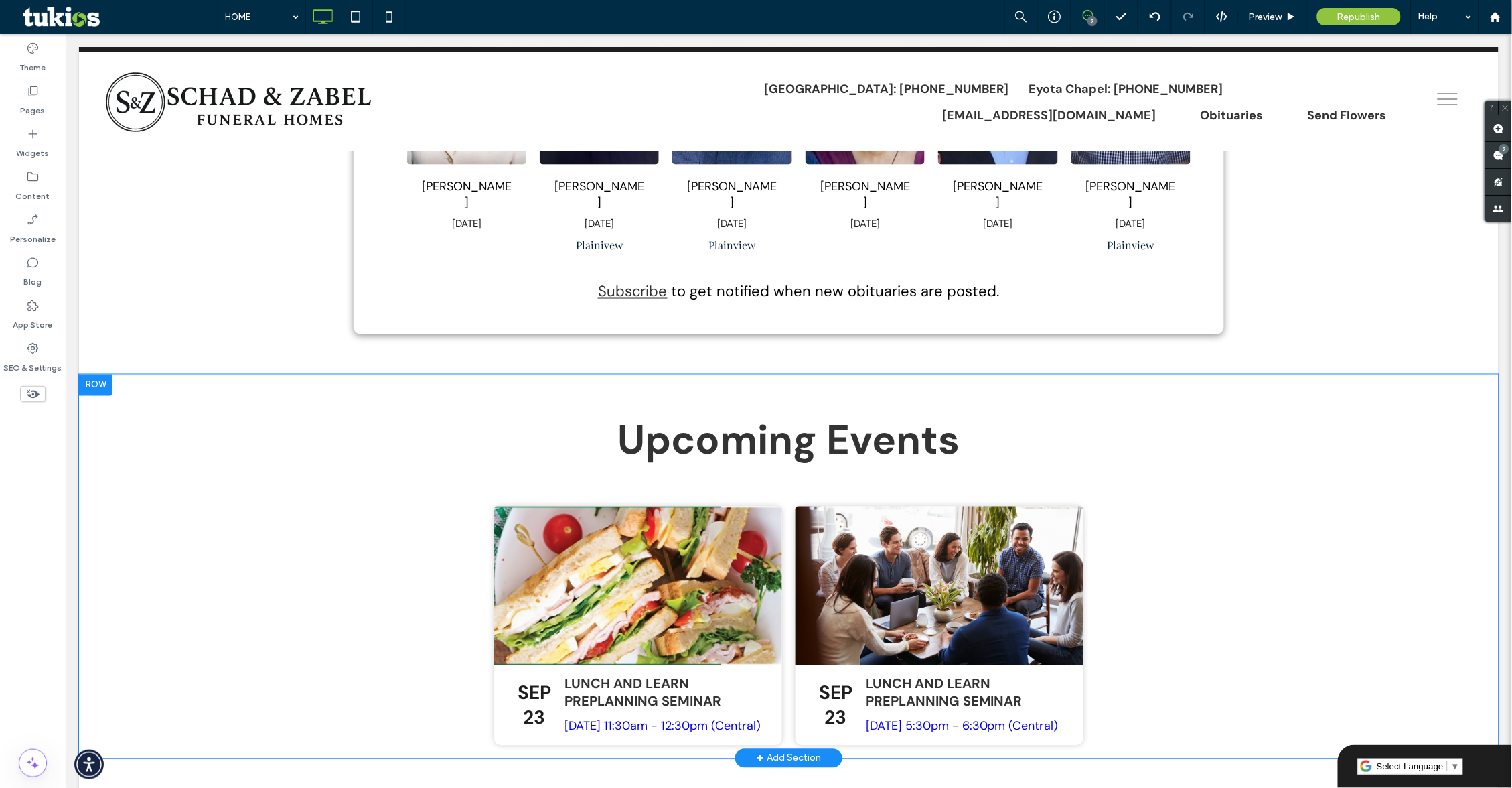
click at [243, 456] on div "Click To Paste Click To Paste Upcoming Events [DATE] Lunch and Learn Preplannin…" at bounding box center [788, 566] width 1420 height 384
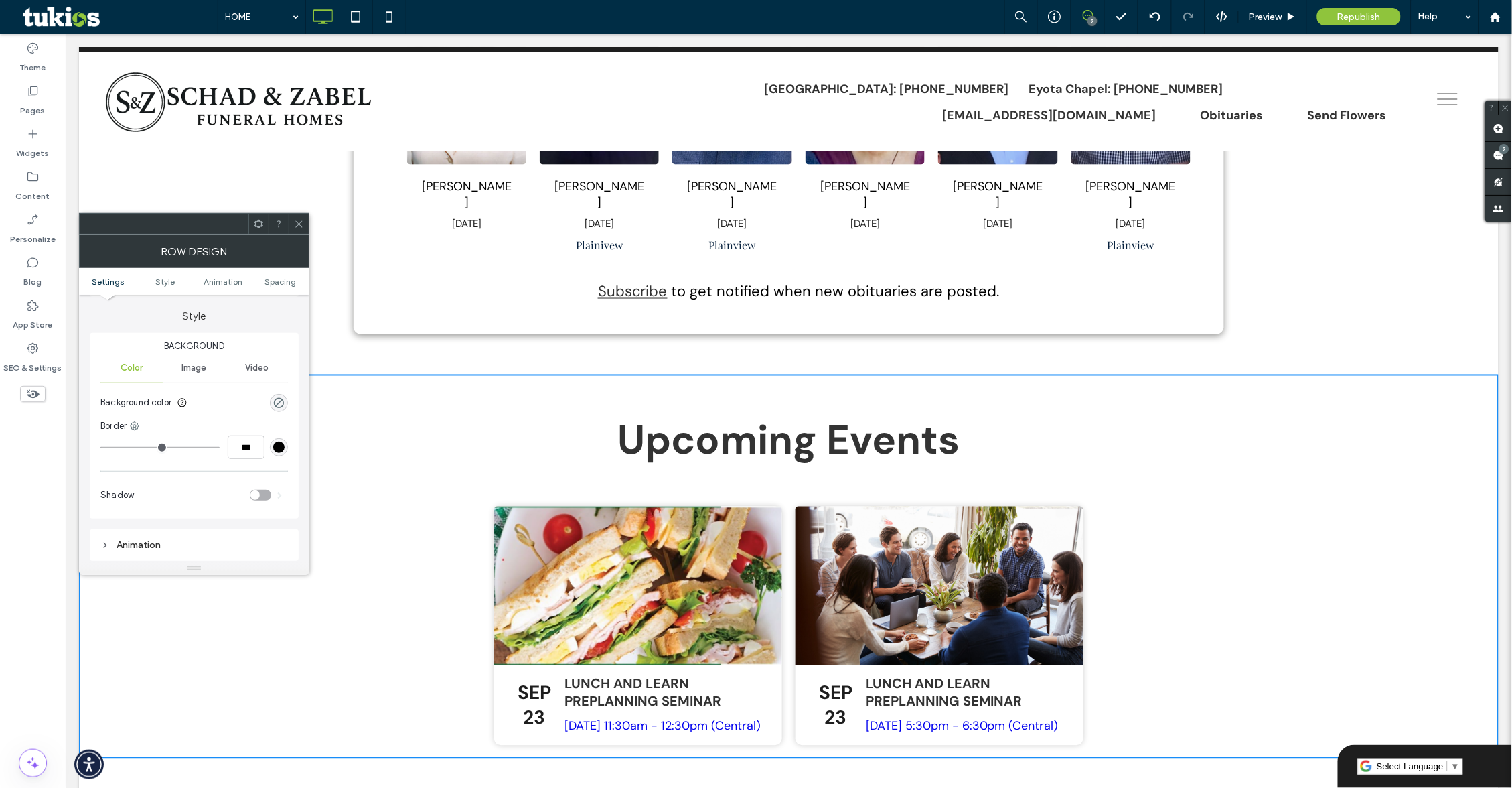
scroll to position [72, 0]
click at [291, 221] on div at bounding box center [299, 224] width 20 height 20
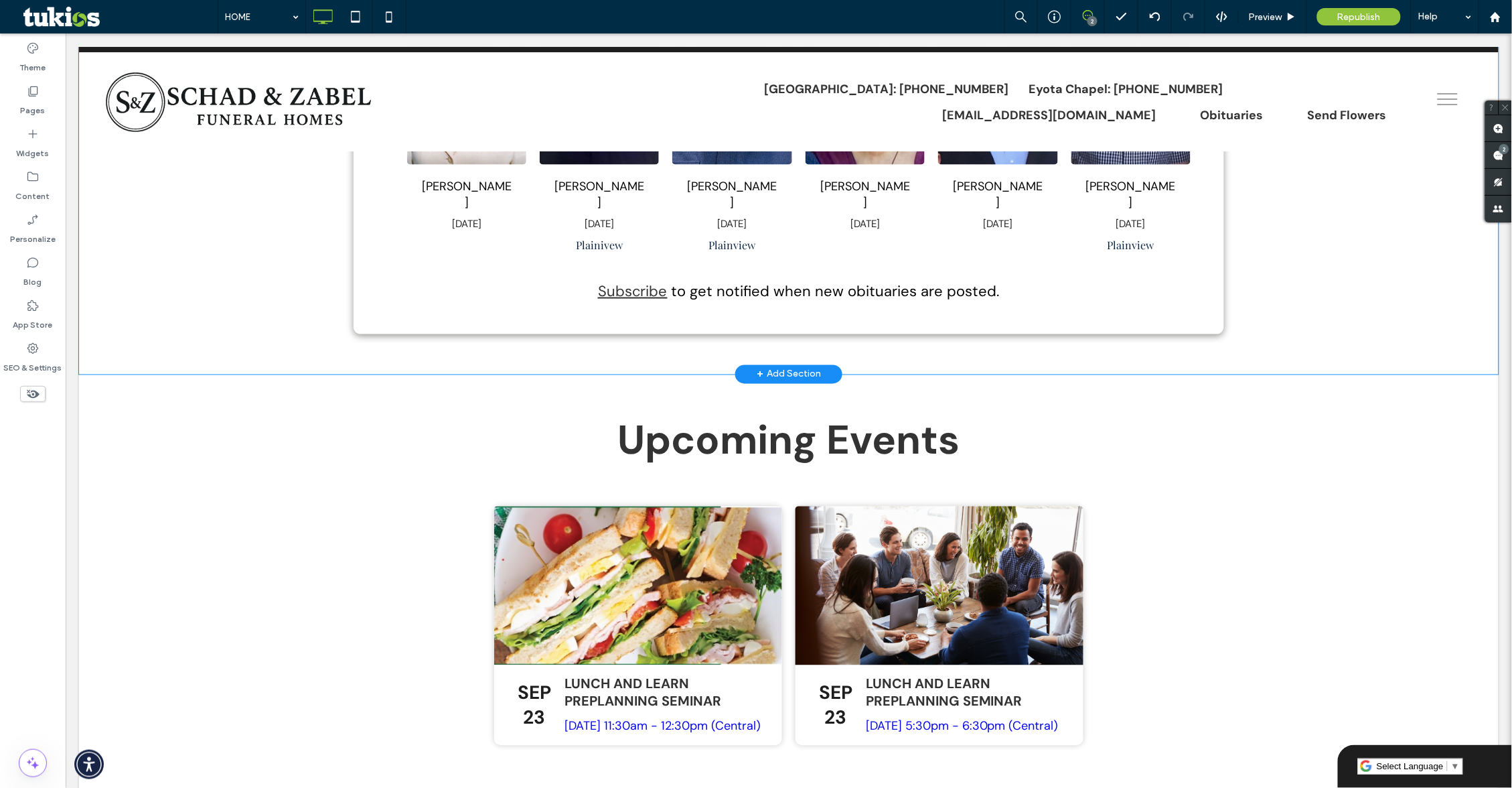
click at [285, 253] on div "Current Obituaries Click To Paste View All Click To Paste Search Search Click T…" at bounding box center [788, 161] width 1420 height 425
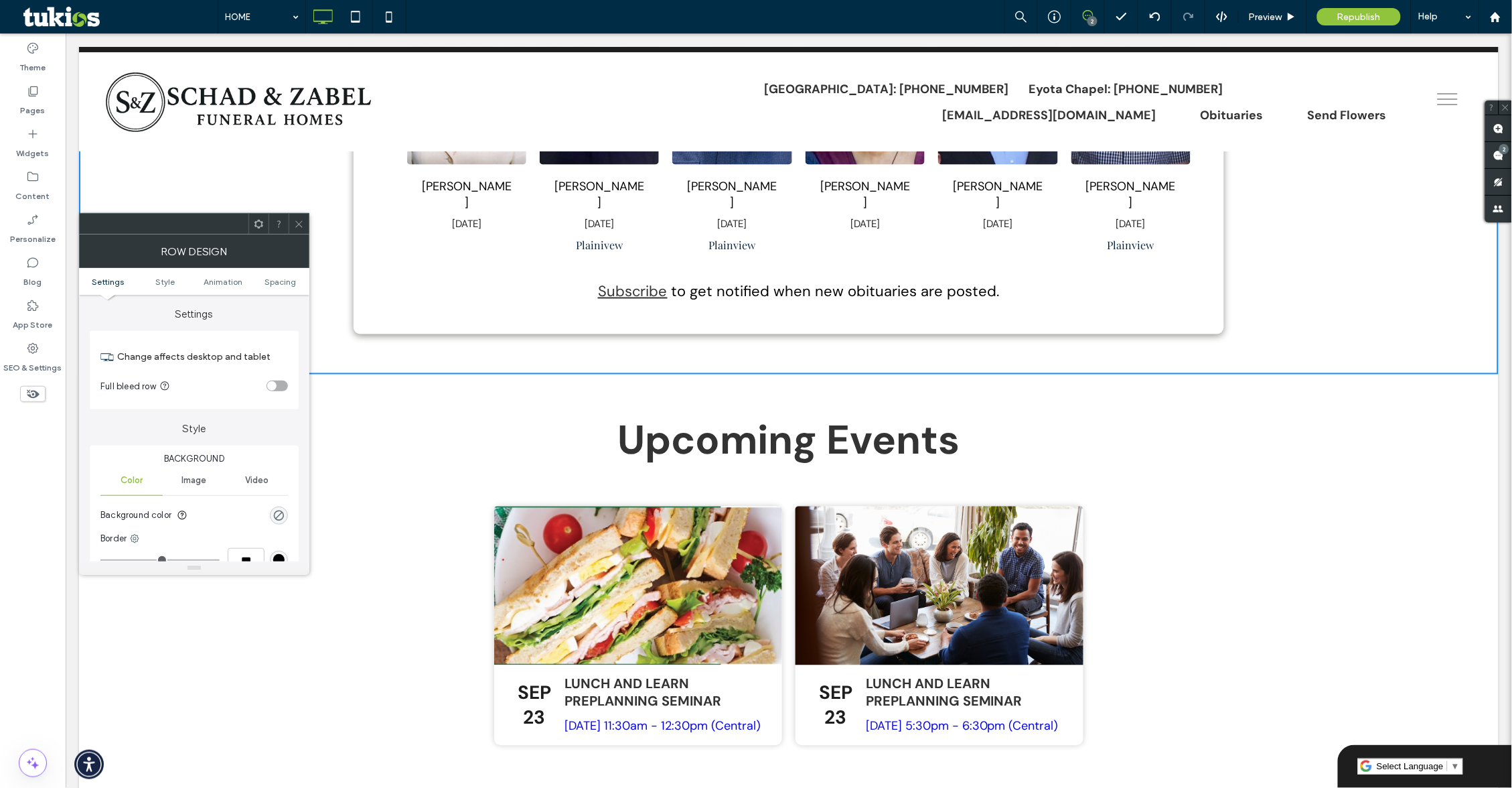
click at [300, 221] on icon at bounding box center [299, 224] width 10 height 10
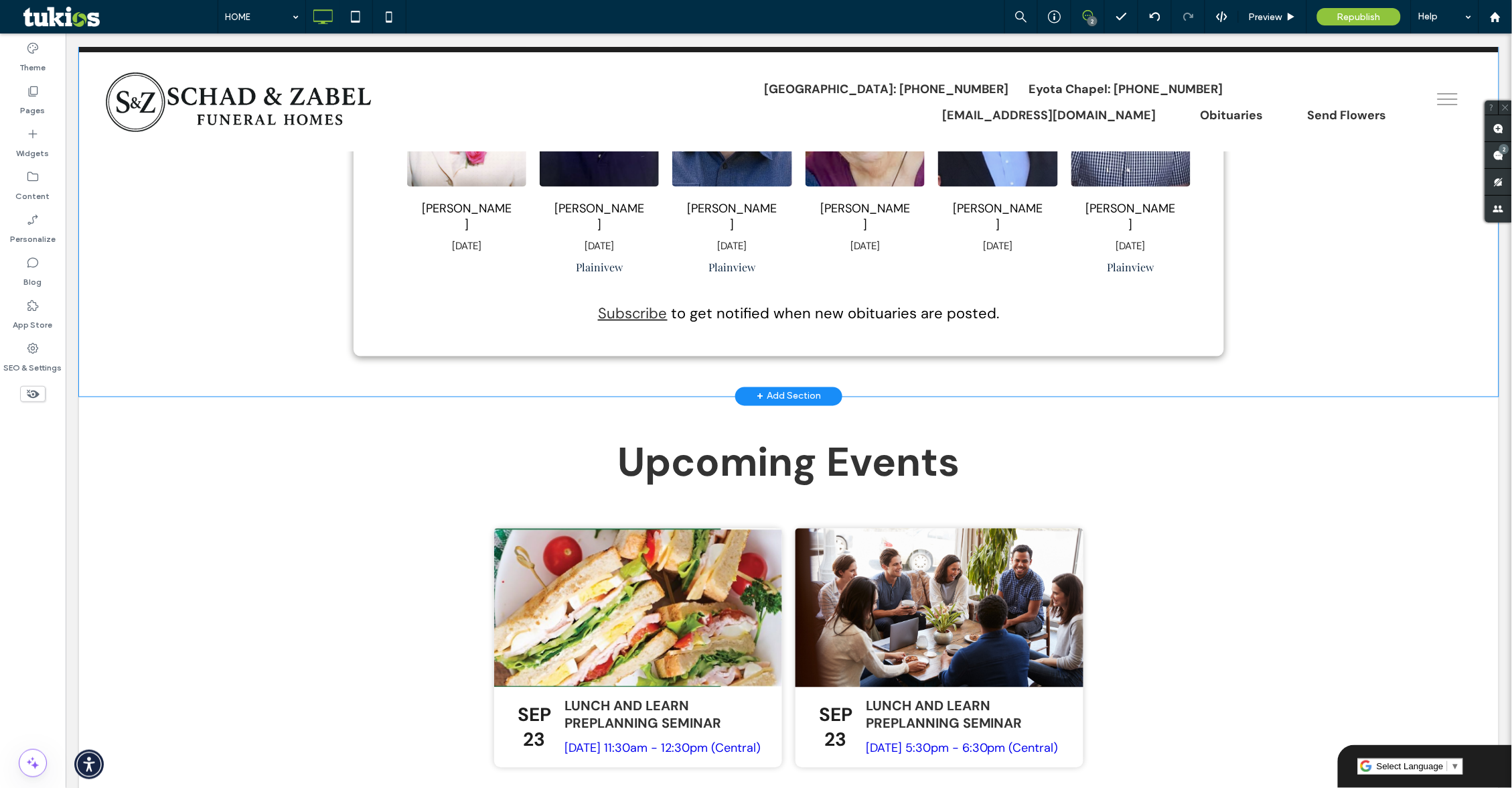
scroll to position [594, 0]
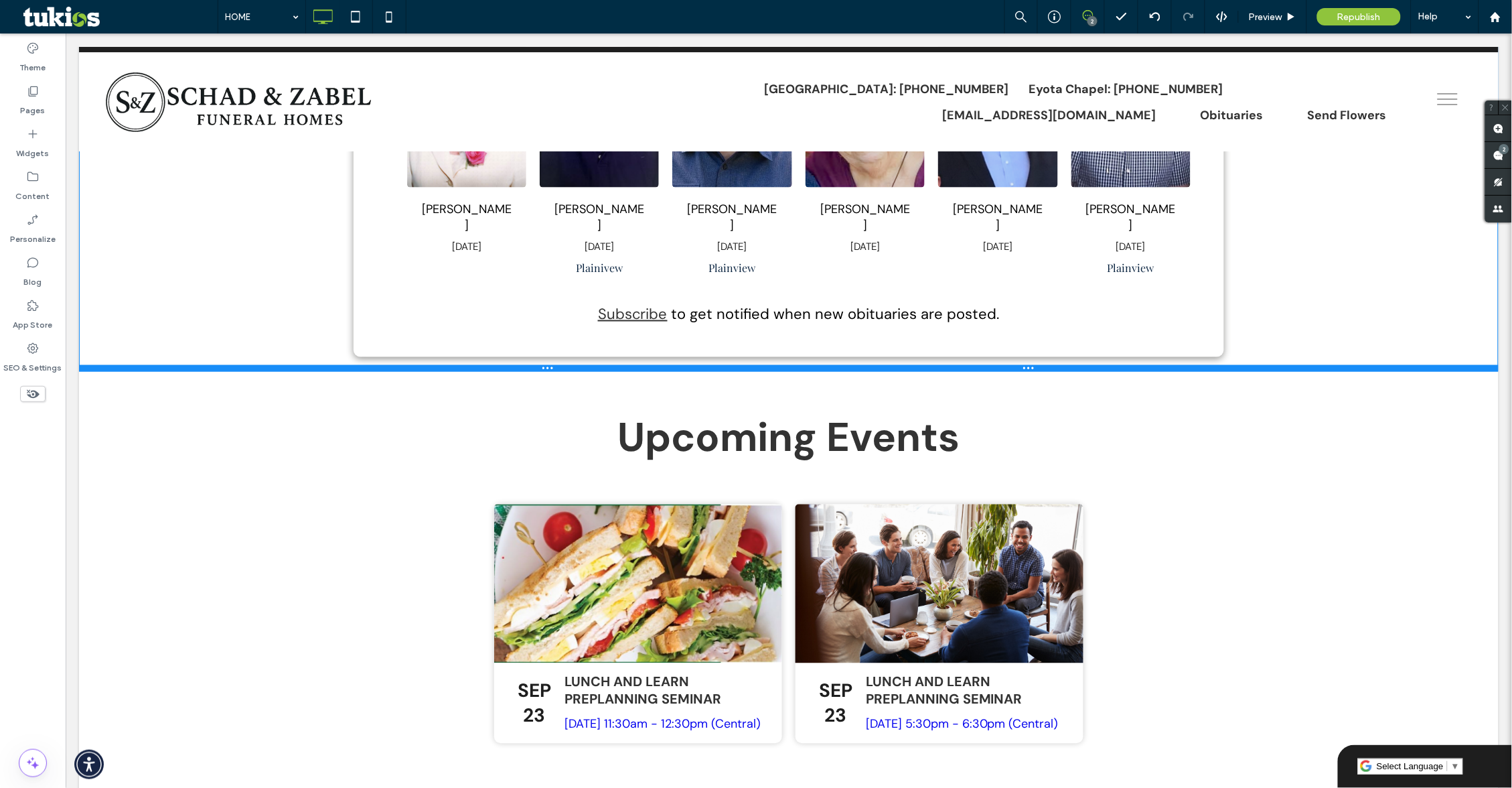
drag, startPoint x: 982, startPoint y: 401, endPoint x: 978, endPoint y: 367, distance: 34.2
click at [978, 367] on div at bounding box center [788, 368] width 1420 height 7
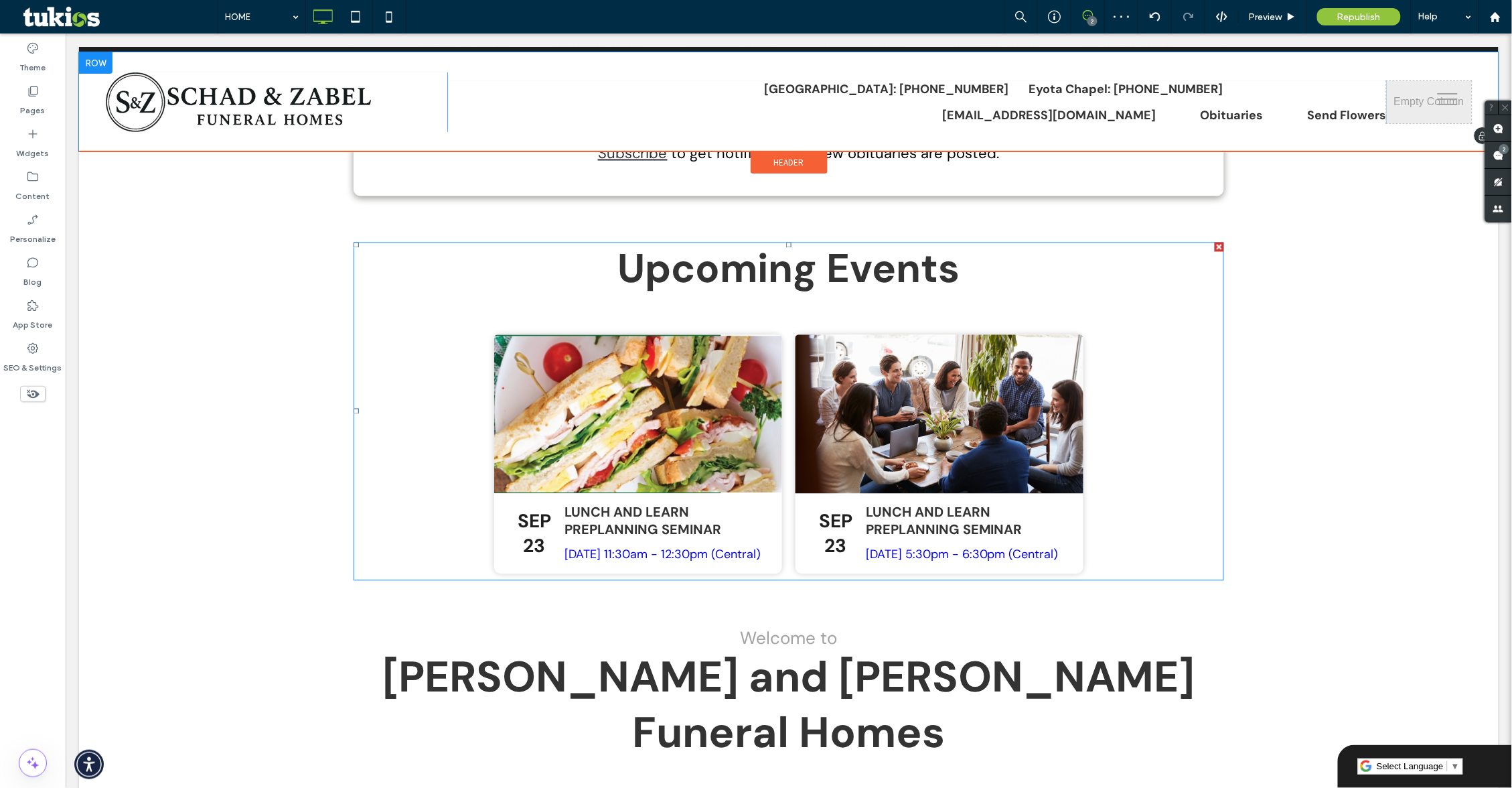
scroll to position [749, 0]
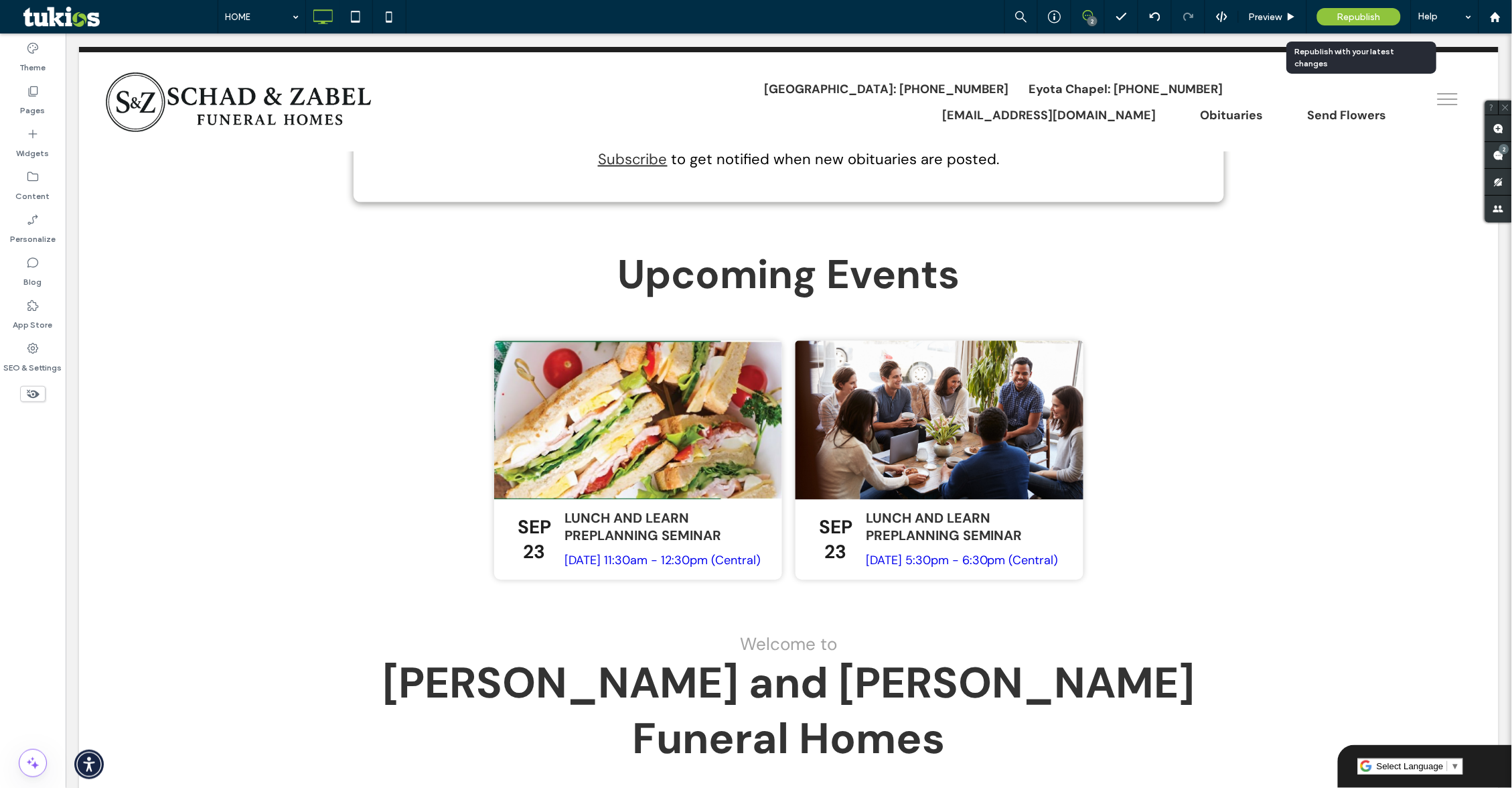
click at [1335, 17] on div "Republish" at bounding box center [1358, 17] width 83 height 17
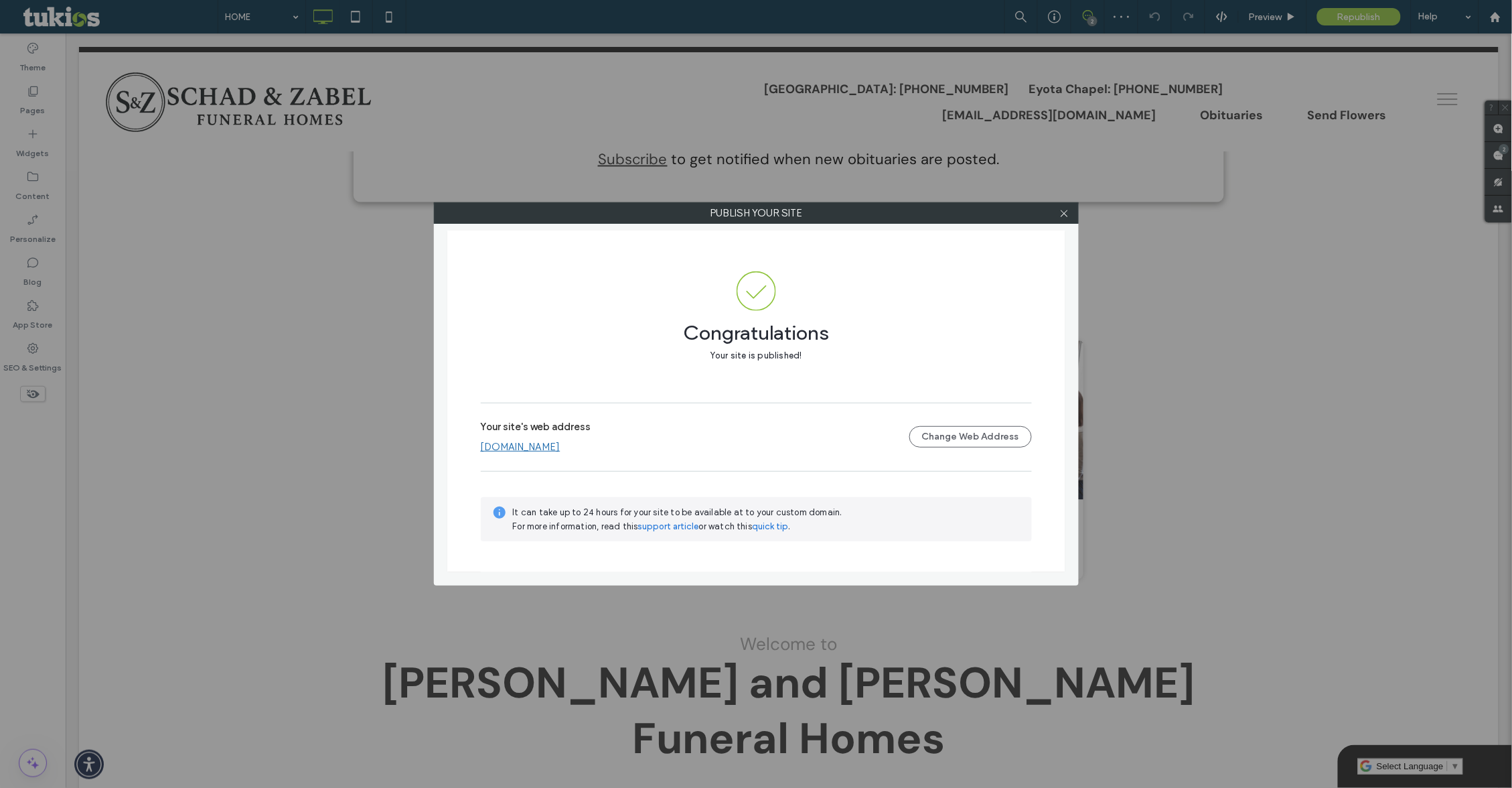
click at [538, 448] on link "[DOMAIN_NAME]" at bounding box center [520, 447] width 80 height 12
